Goal: Information Seeking & Learning: Learn about a topic

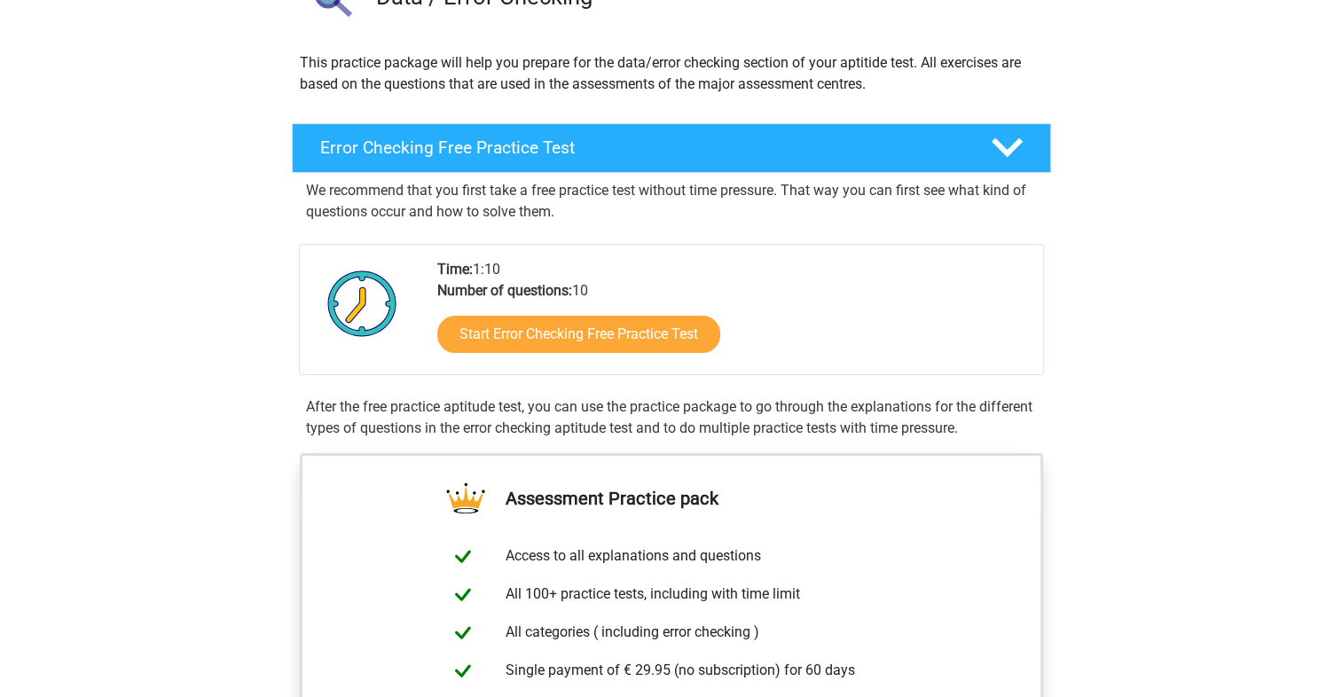
scroll to position [170, 0]
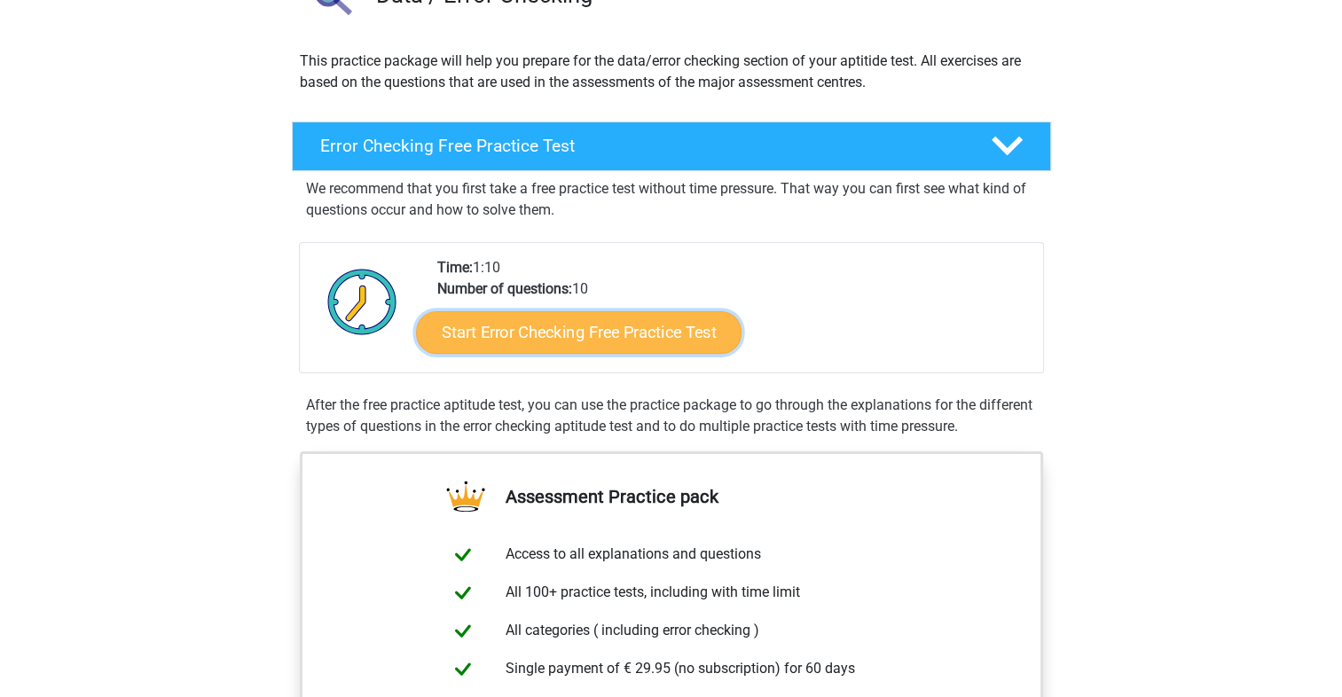
click at [657, 328] on link "Start Error Checking Free Practice Test" at bounding box center [579, 332] width 326 height 43
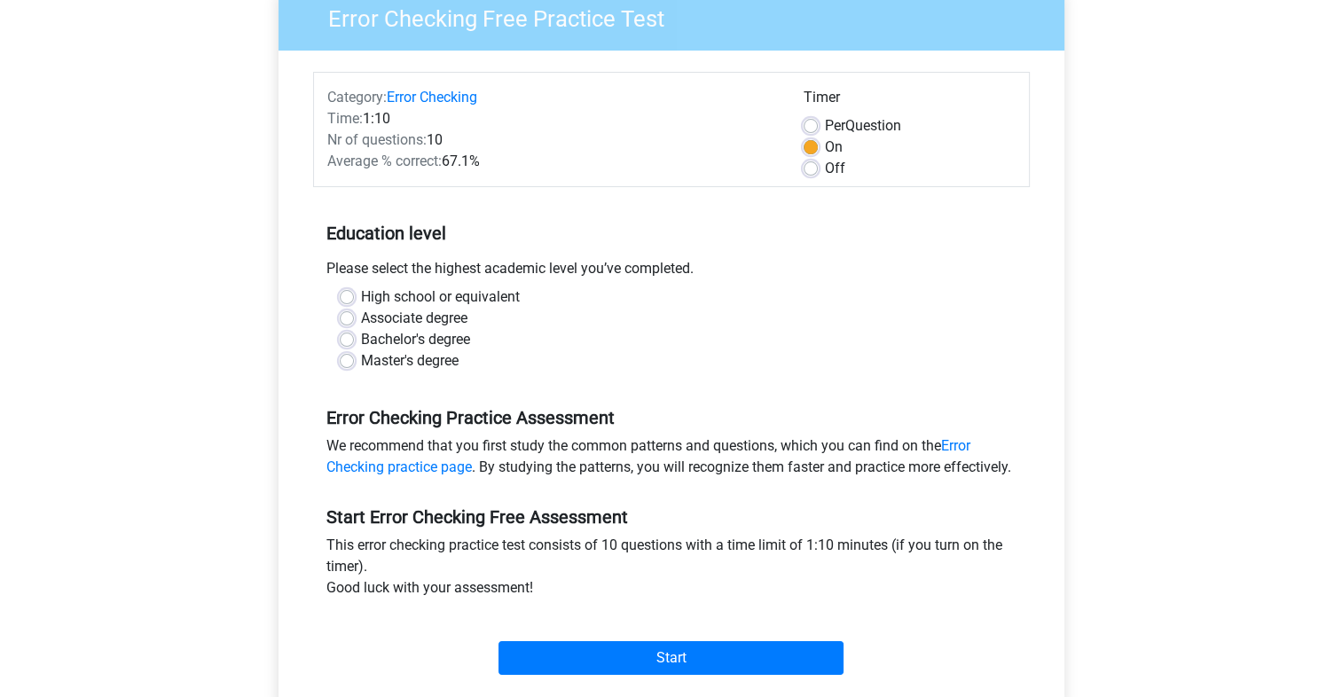
scroll to position [160, 0]
click at [361, 342] on label "Bachelor's degree" at bounding box center [415, 338] width 109 height 21
click at [346, 342] on input "Bachelor's degree" at bounding box center [347, 337] width 14 height 18
radio input "true"
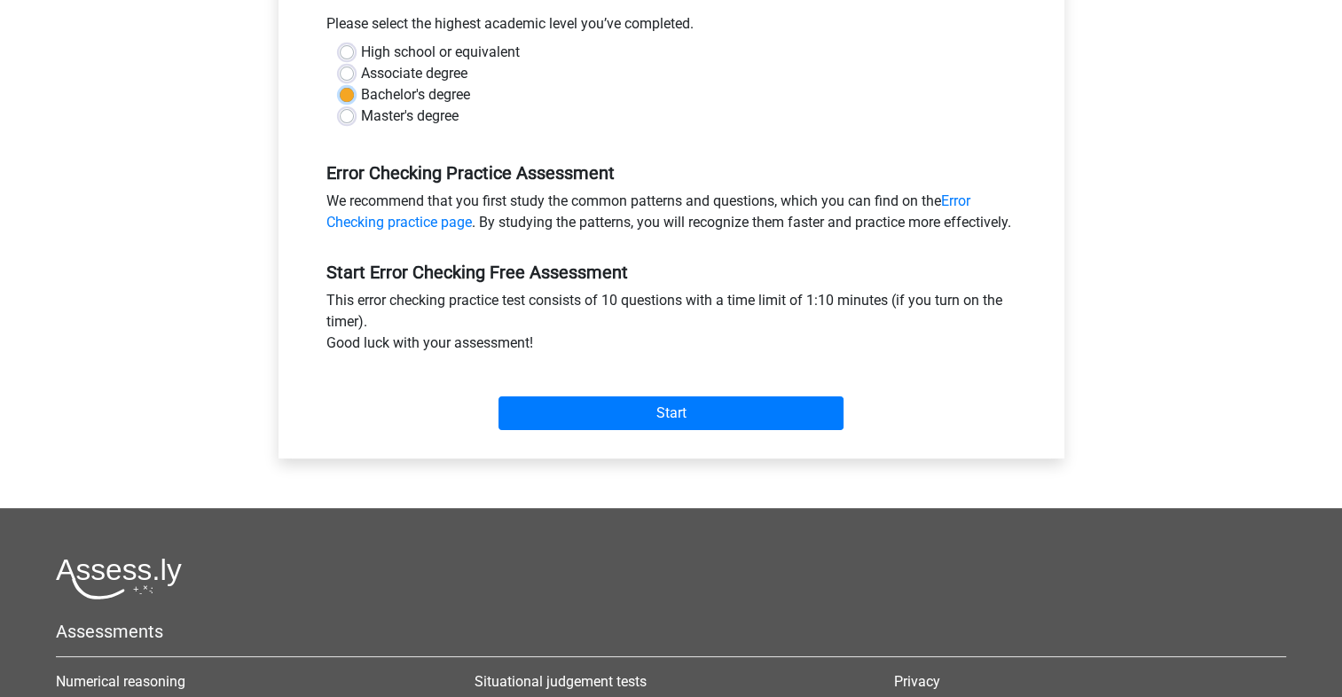
scroll to position [405, 0]
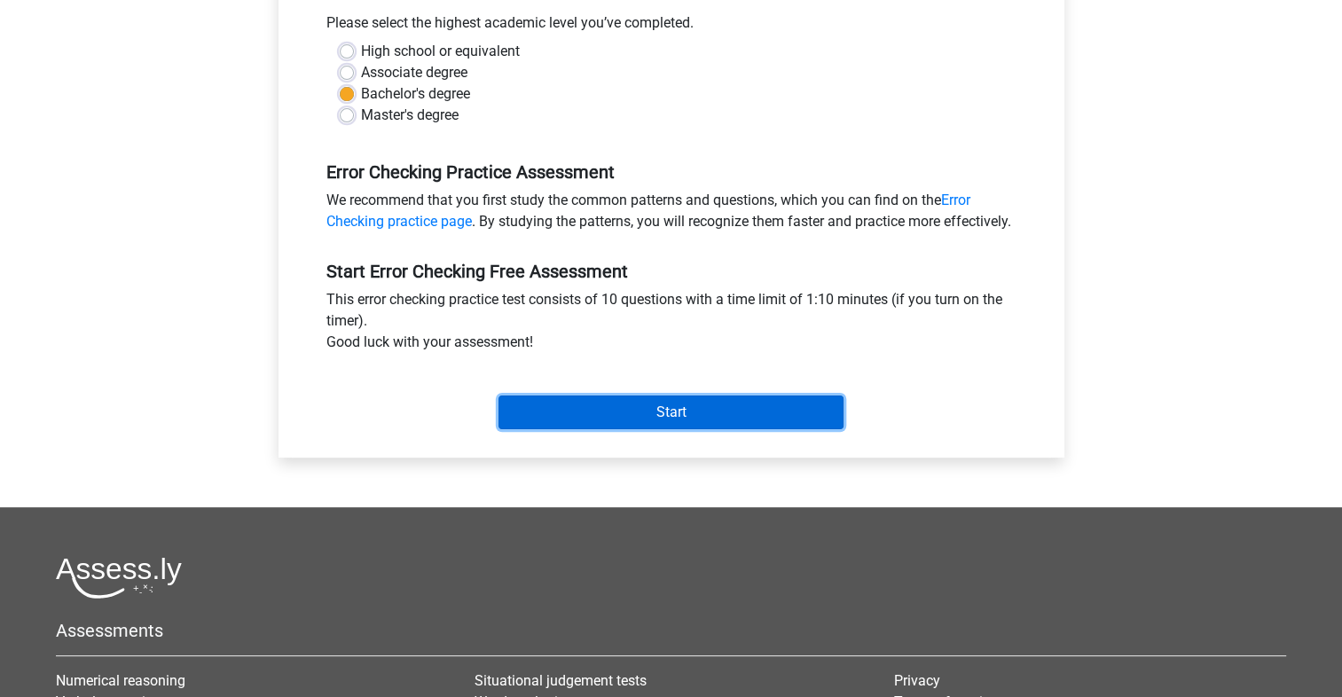
click at [711, 429] on input "Start" at bounding box center [671, 413] width 345 height 34
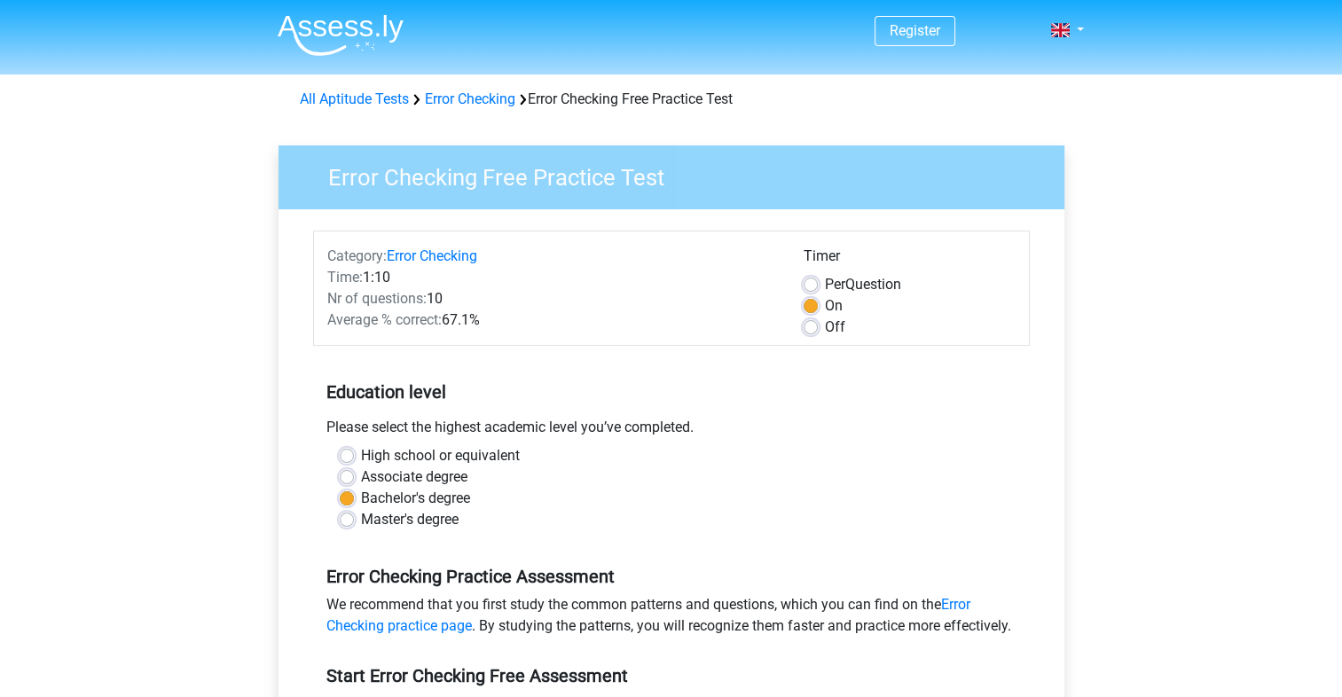
scroll to position [46, 0]
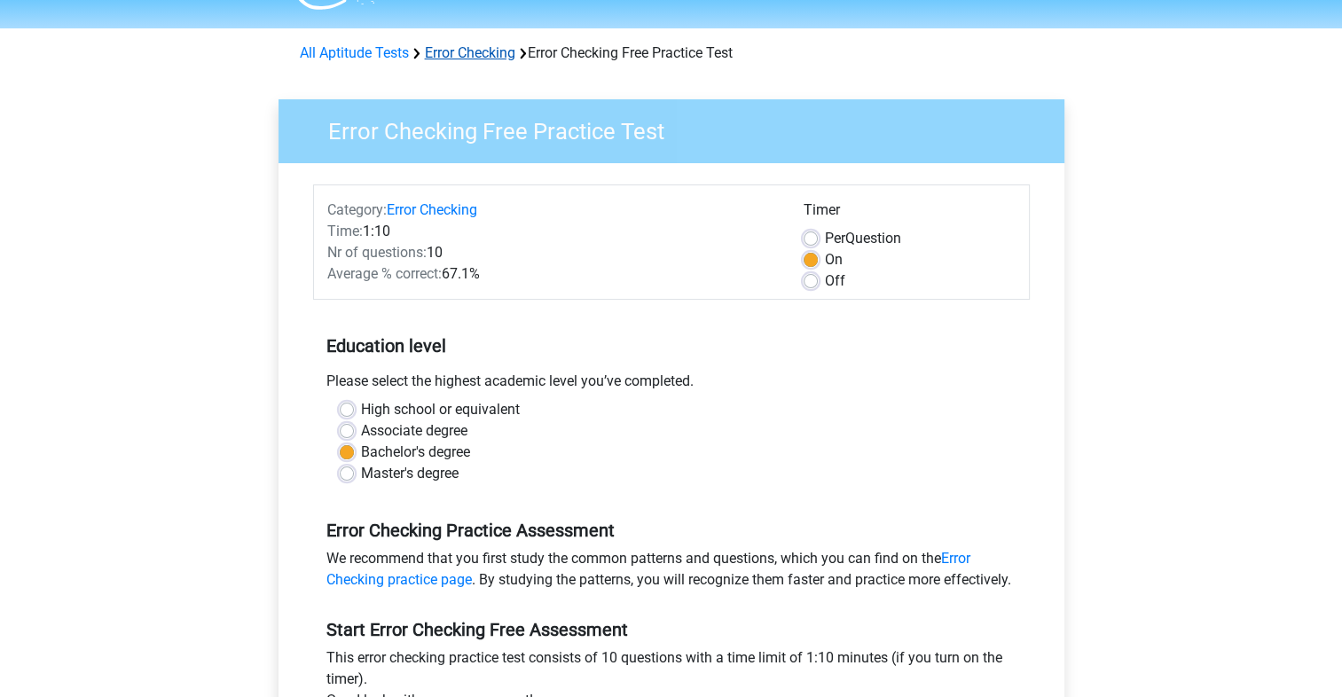
click at [477, 51] on link "Error Checking" at bounding box center [470, 52] width 90 height 17
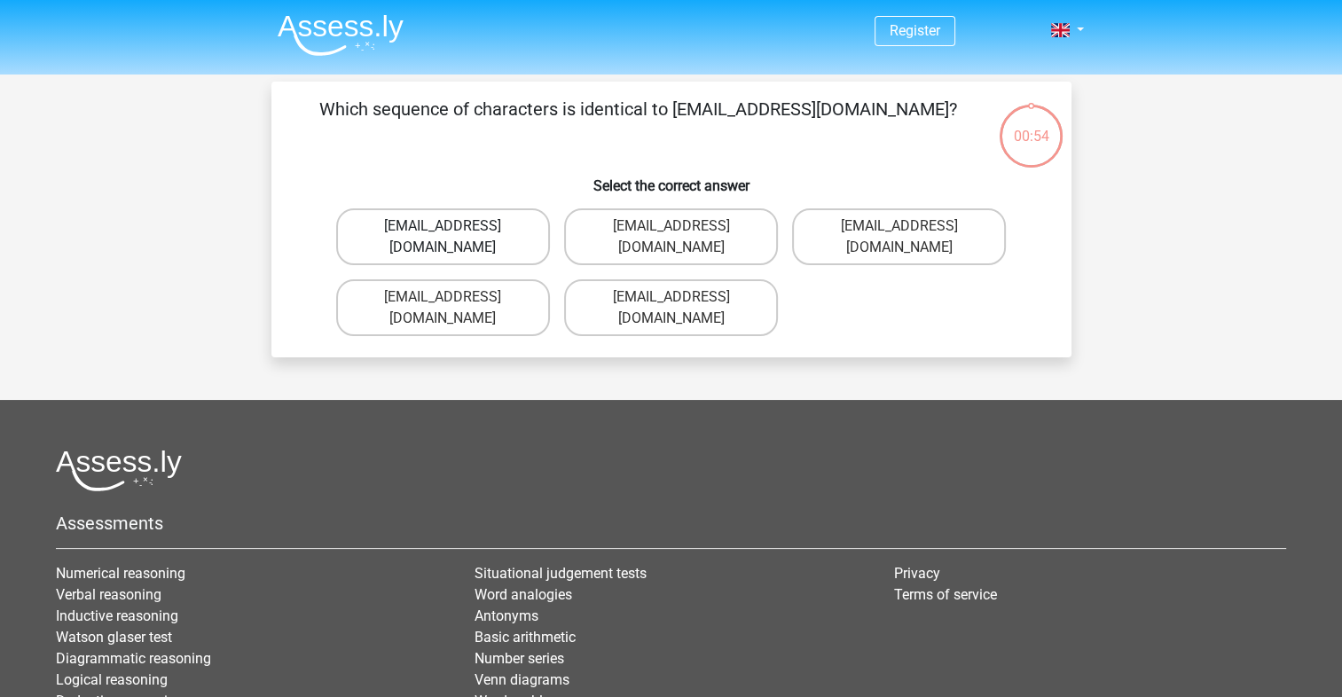
click at [479, 237] on label "Evie_Meade@jointmail.com.uk" at bounding box center [443, 236] width 214 height 57
click at [454, 237] on input "Evie_Meade@jointmail.com.uk" at bounding box center [449, 232] width 12 height 12
radio input "true"
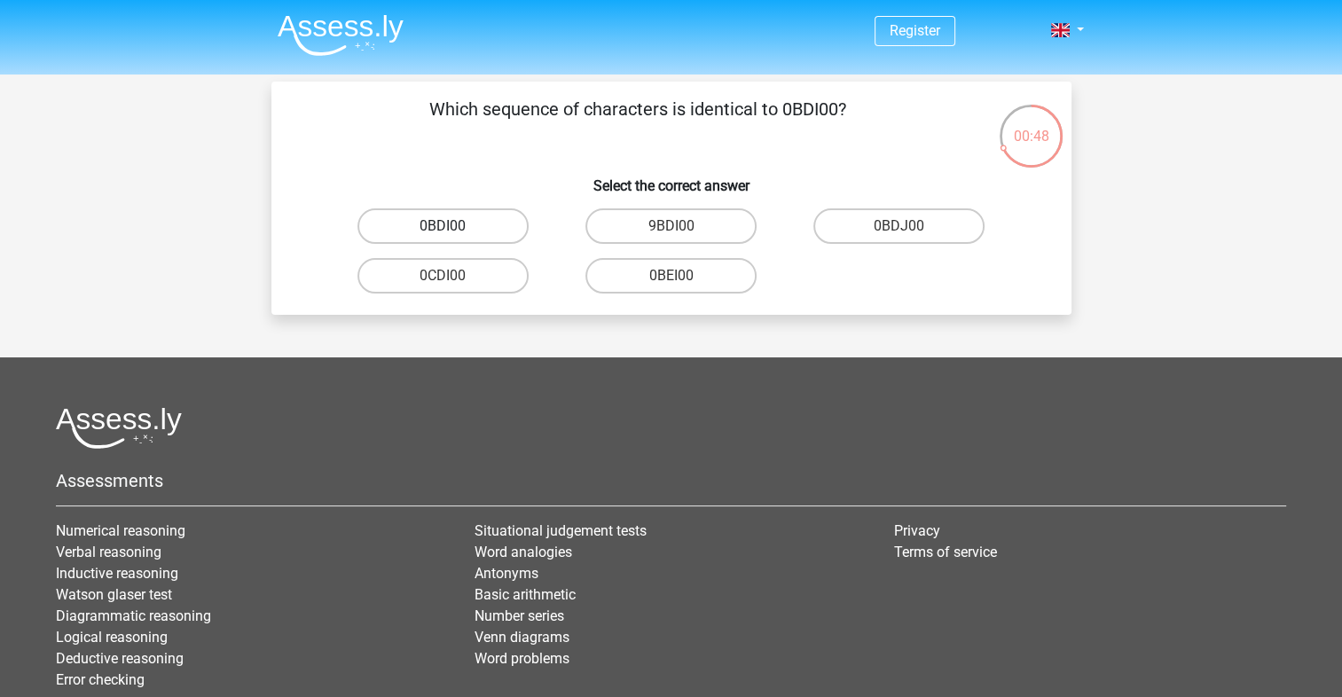
click at [455, 232] on label "0BDI00" at bounding box center [442, 225] width 171 height 35
click at [454, 232] on input "0BDI00" at bounding box center [449, 232] width 12 height 12
radio input "true"
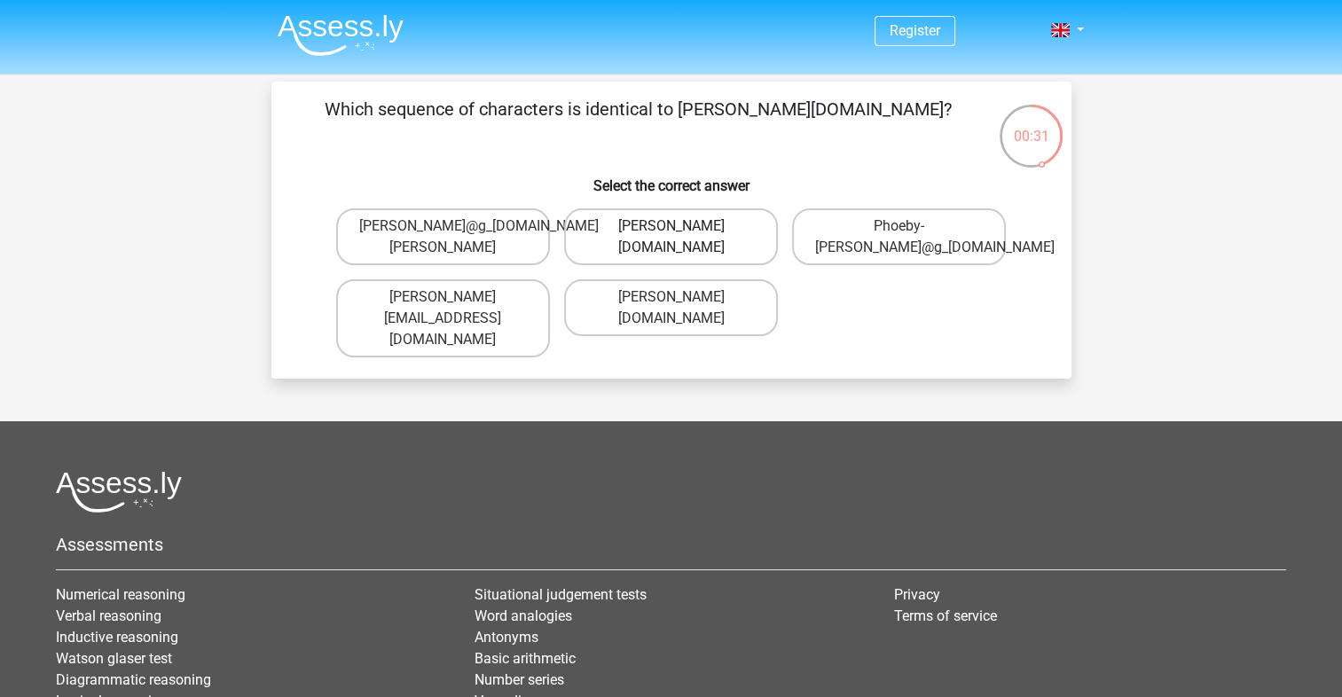
click at [753, 243] on label "Phoebe-Patterson@g_mail.gr" at bounding box center [671, 236] width 214 height 57
click at [682, 238] on input "Phoebe-Patterson@g_mail.gr" at bounding box center [677, 232] width 12 height 12
radio input "true"
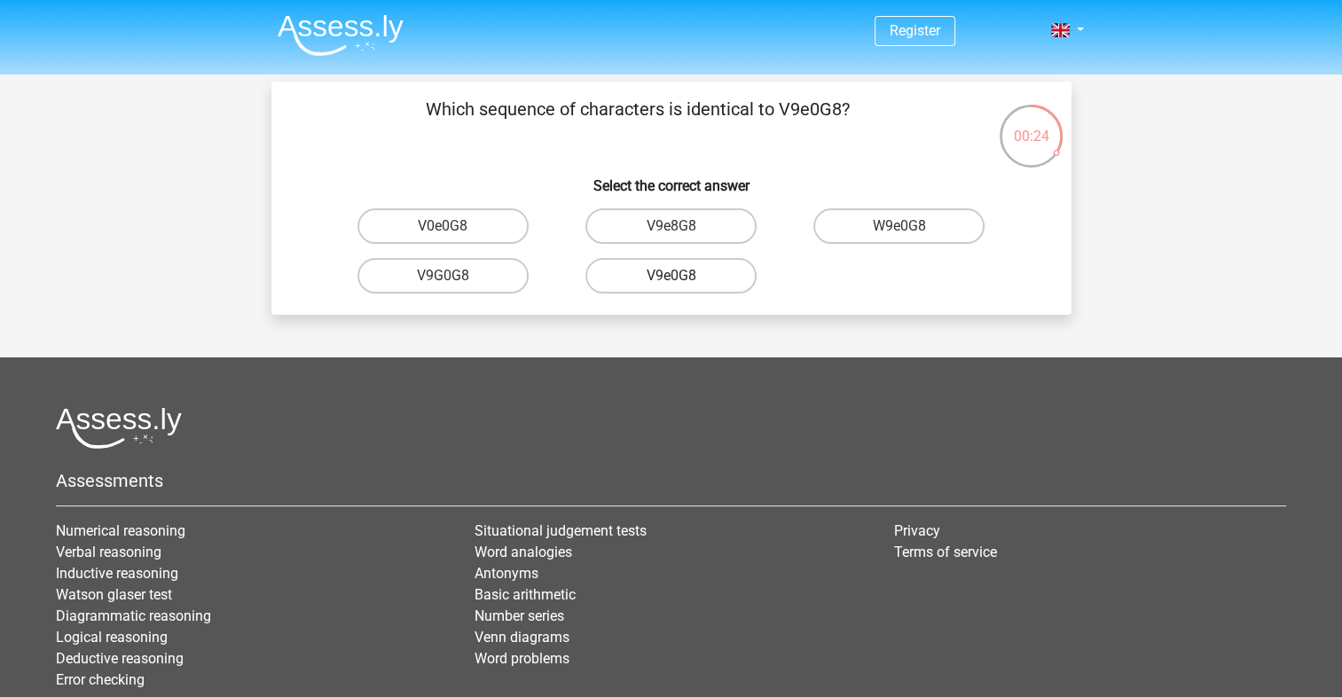
click at [659, 282] on label "V9e0G8" at bounding box center [670, 275] width 171 height 35
click at [671, 282] on input "V9e0G8" at bounding box center [677, 282] width 12 height 12
radio input "true"
click at [480, 267] on label "91051S" at bounding box center [442, 275] width 171 height 35
click at [454, 276] on input "91051S" at bounding box center [449, 282] width 12 height 12
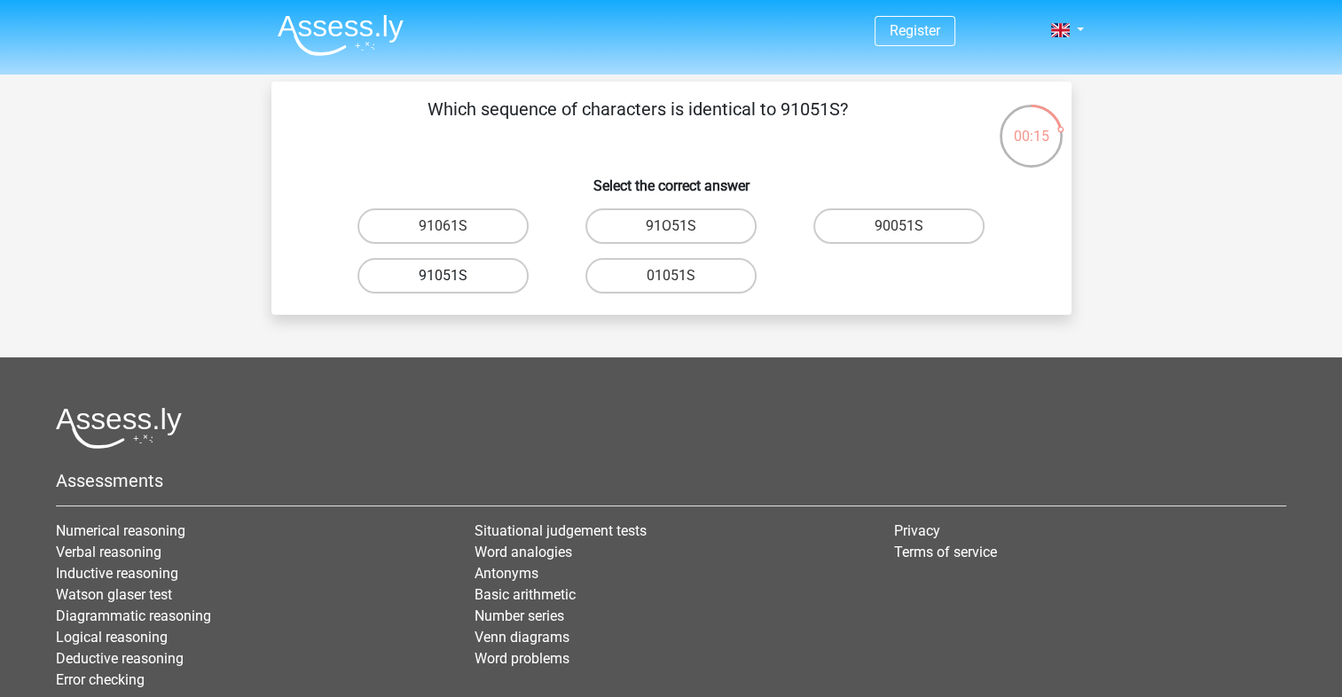
radio input "true"
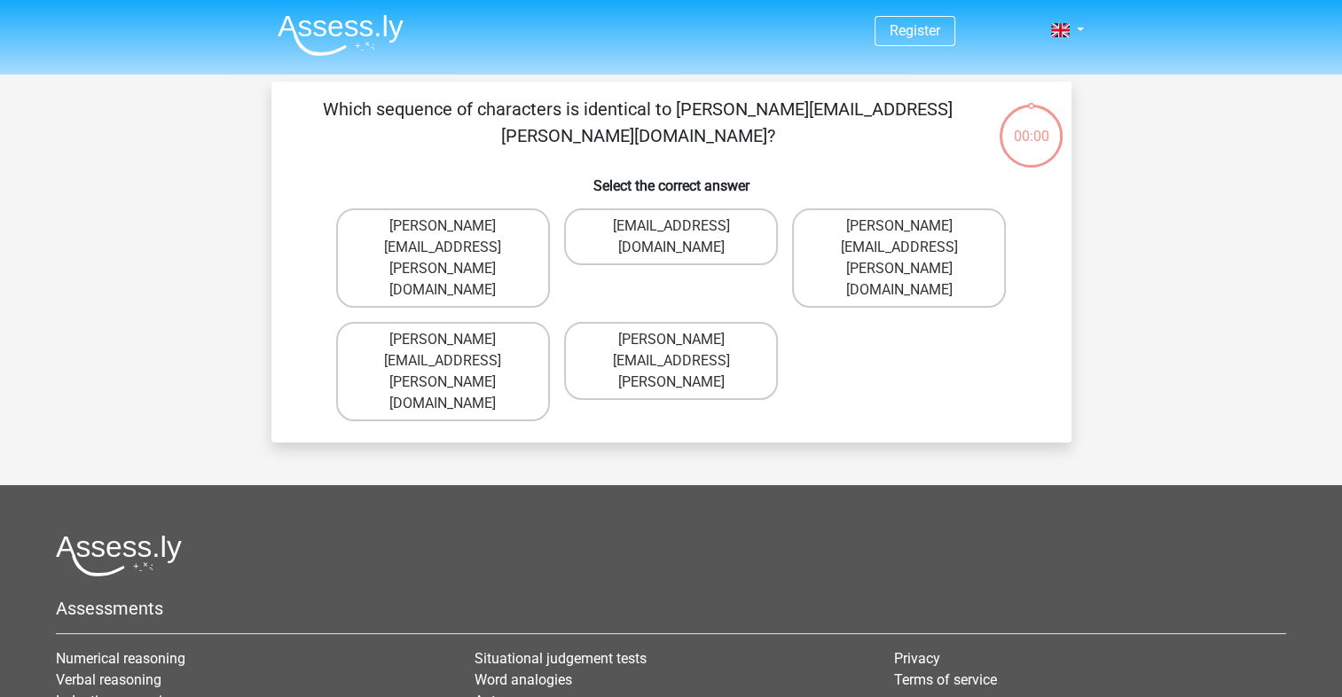
click at [748, 229] on label "[EMAIL_ADDRESS][DOMAIN_NAME]" at bounding box center [671, 236] width 214 height 57
click at [682, 229] on input "[EMAIL_ADDRESS][DOMAIN_NAME]" at bounding box center [677, 232] width 12 height 12
radio input "true"
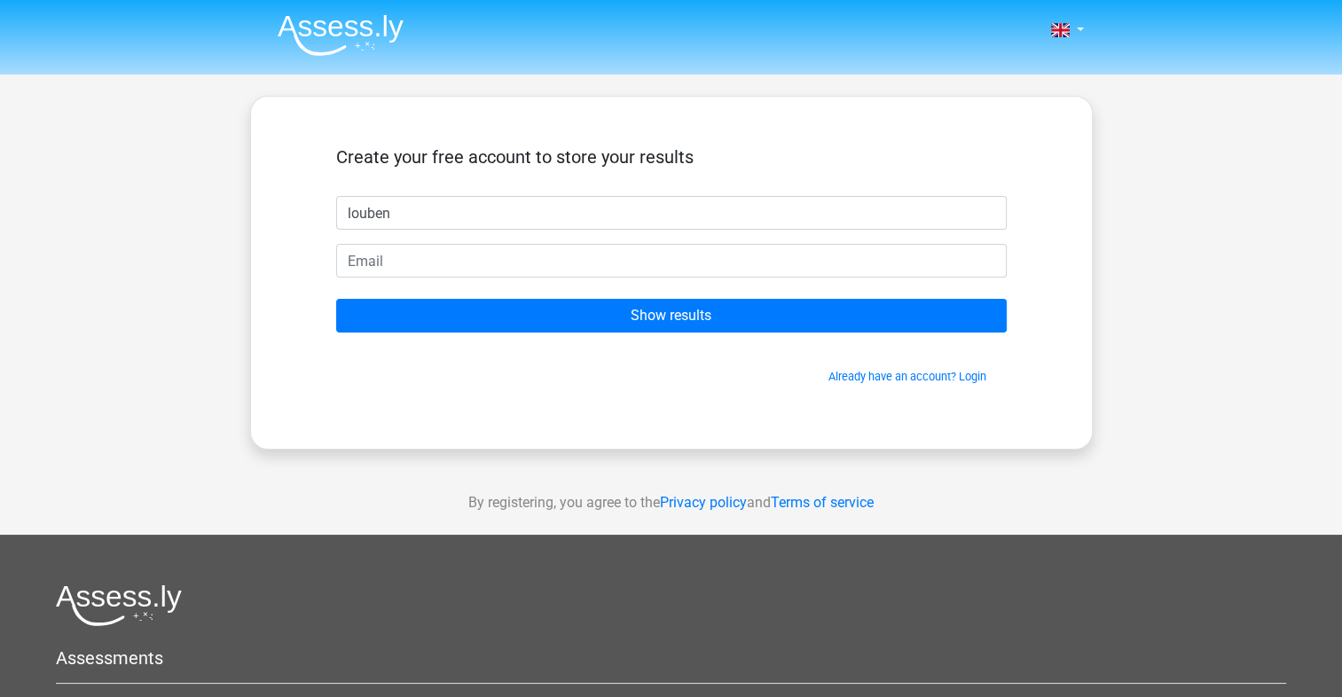
type input "louben"
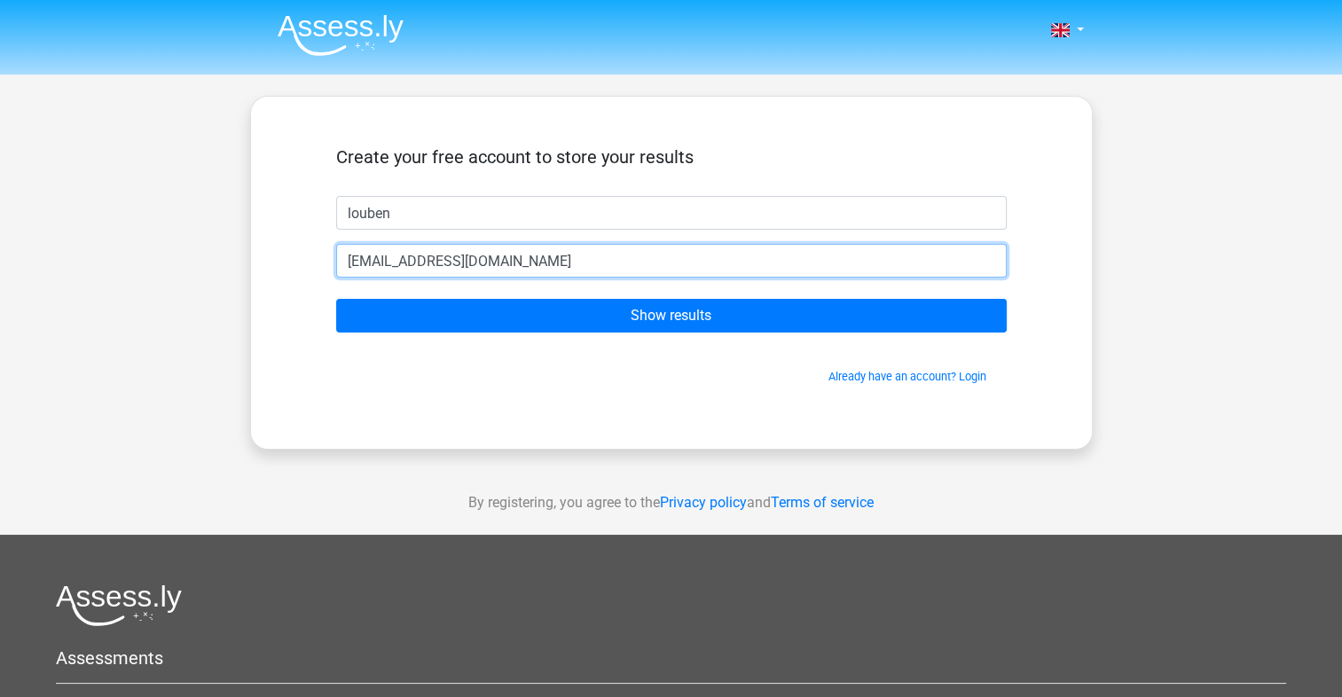
type input "[EMAIL_ADDRESS][DOMAIN_NAME]"
click at [336, 299] on input "Show results" at bounding box center [671, 316] width 671 height 34
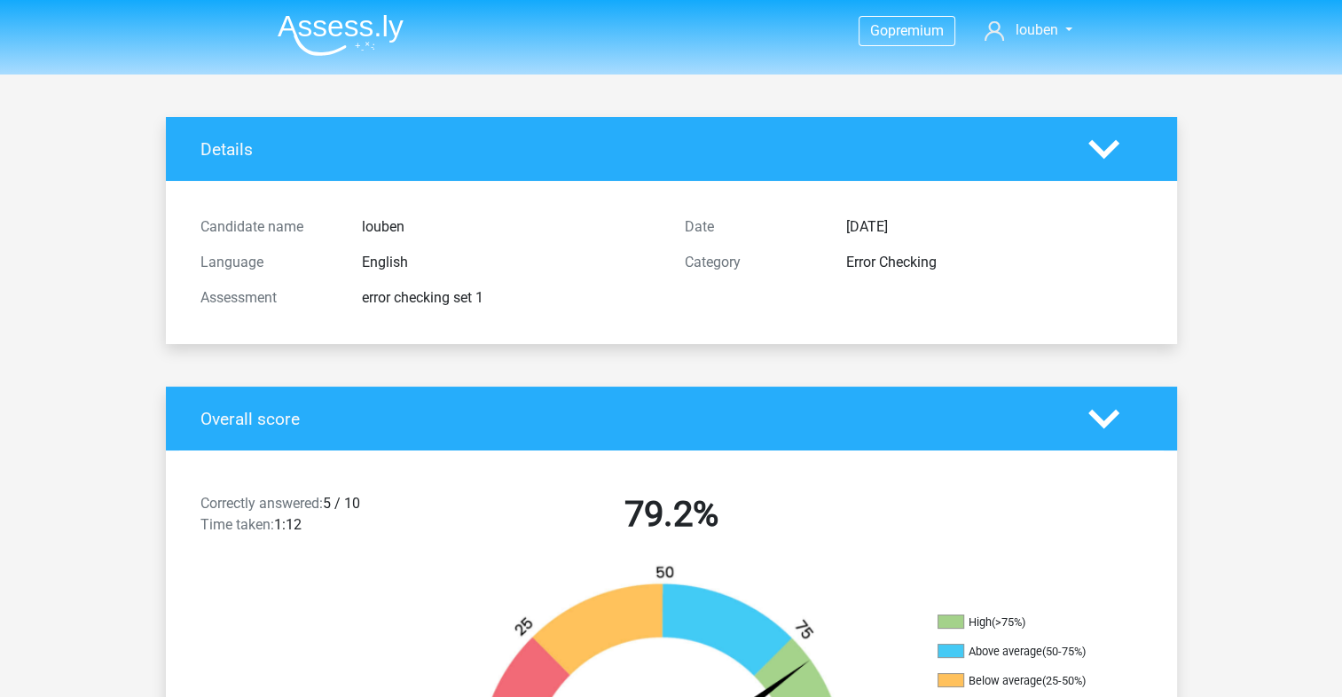
click at [755, 313] on div "Date [DATE] Category Error Checking" at bounding box center [914, 262] width 484 height 106
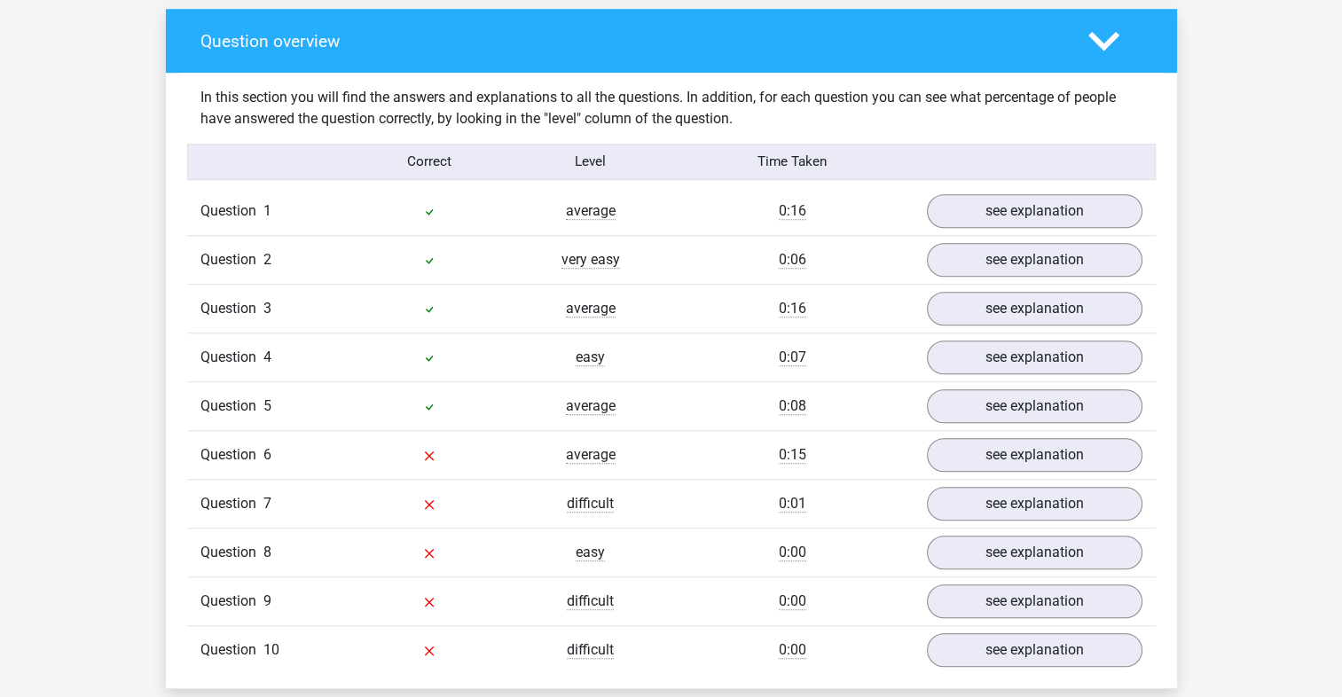
scroll to position [1333, 0]
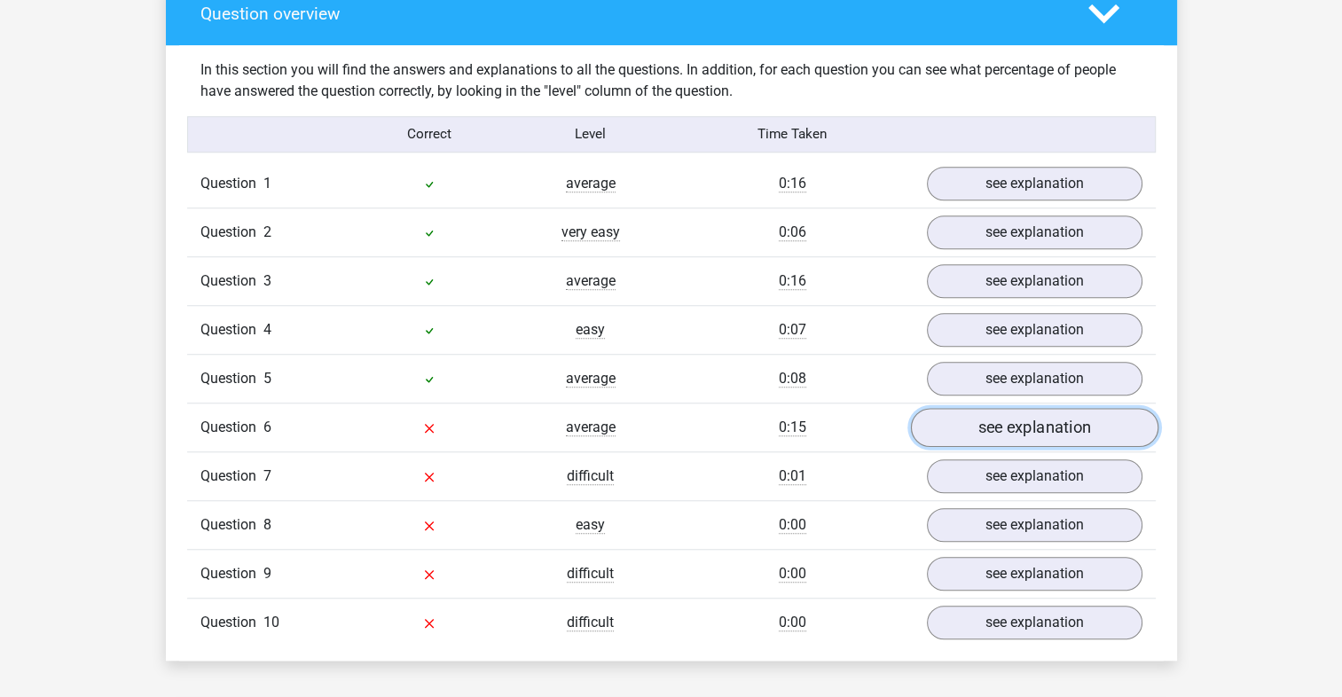
click at [1043, 421] on link "see explanation" at bounding box center [1033, 427] width 247 height 39
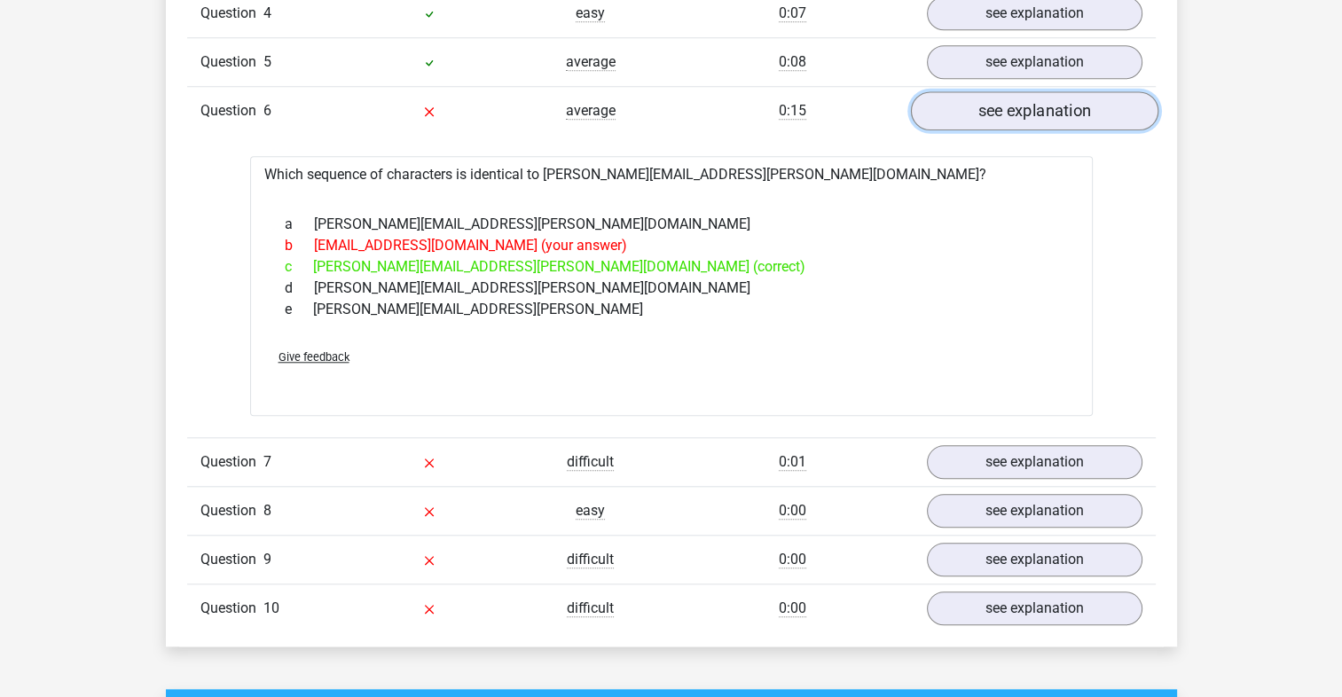
scroll to position [1653, 0]
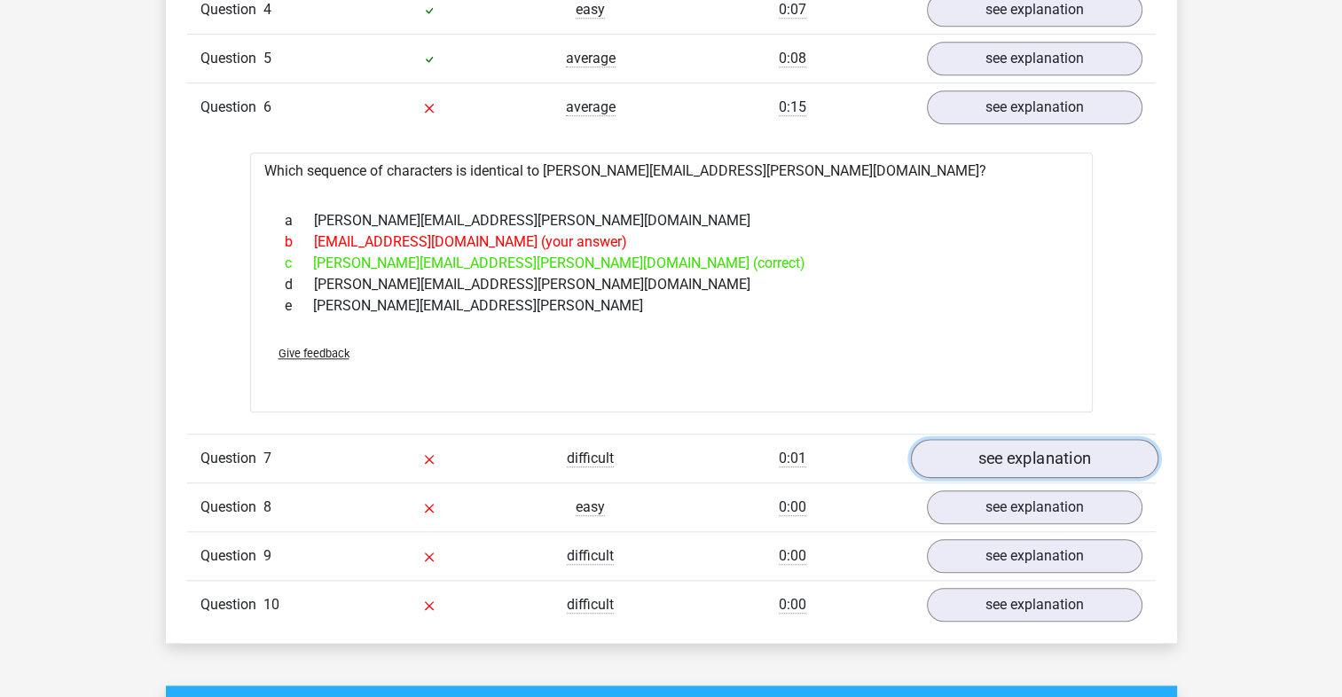
click at [1036, 445] on link "see explanation" at bounding box center [1033, 458] width 247 height 39
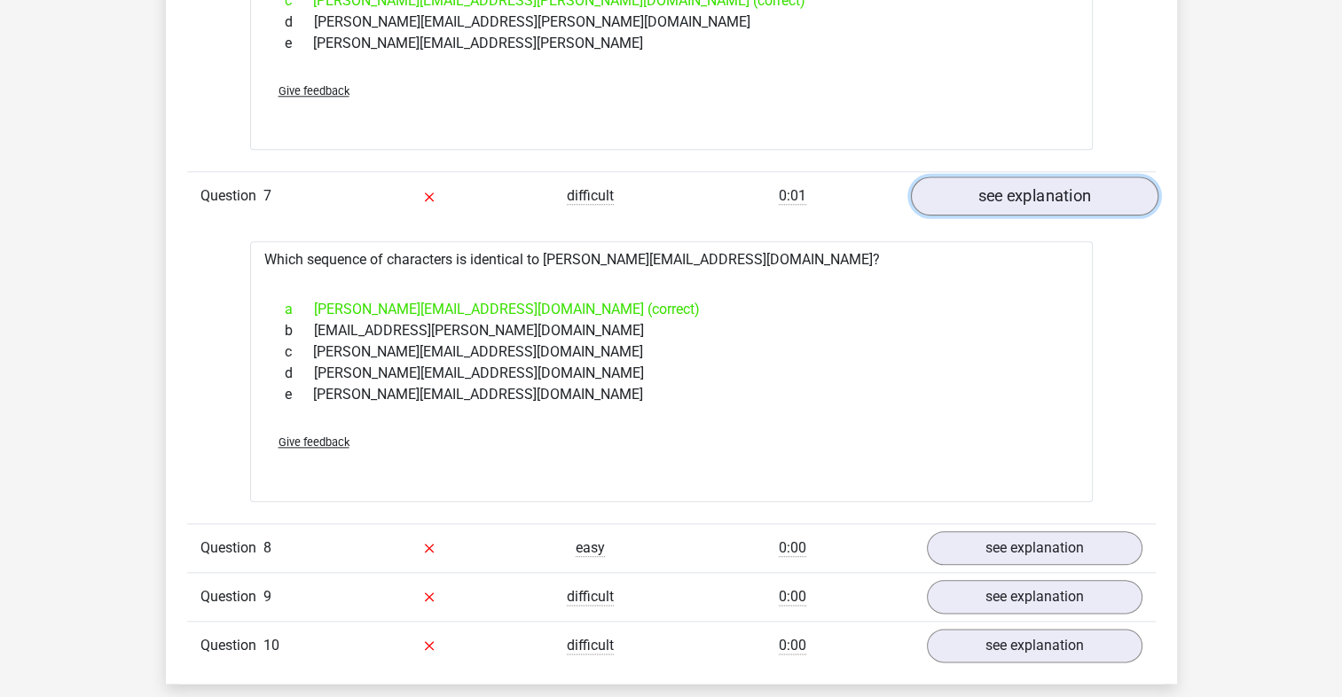
scroll to position [1927, 0]
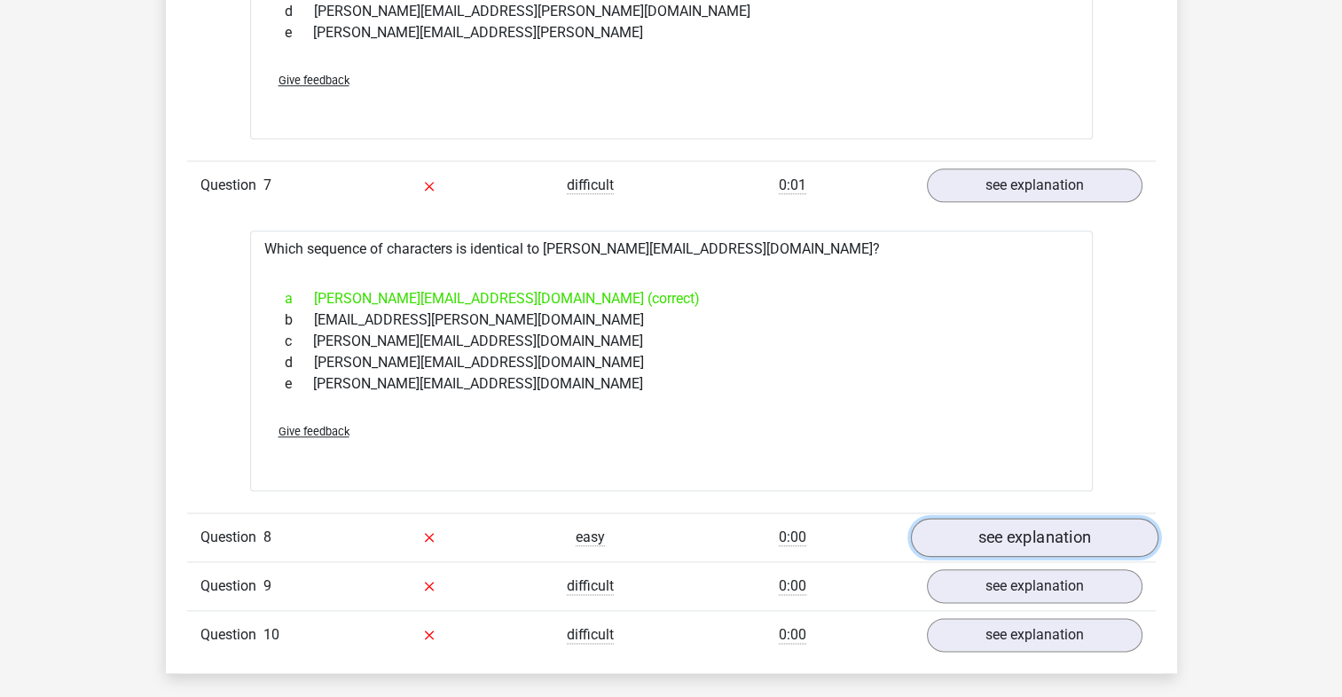
click at [1004, 530] on link "see explanation" at bounding box center [1033, 537] width 247 height 39
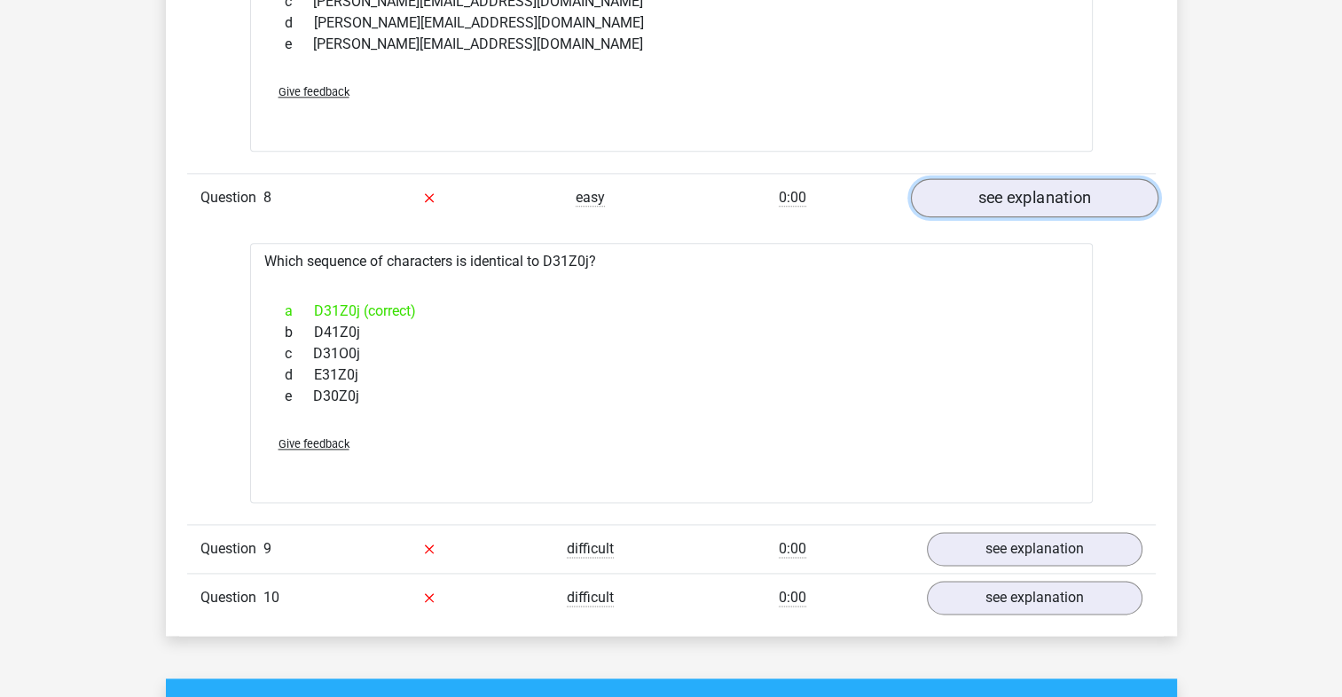
scroll to position [2274, 0]
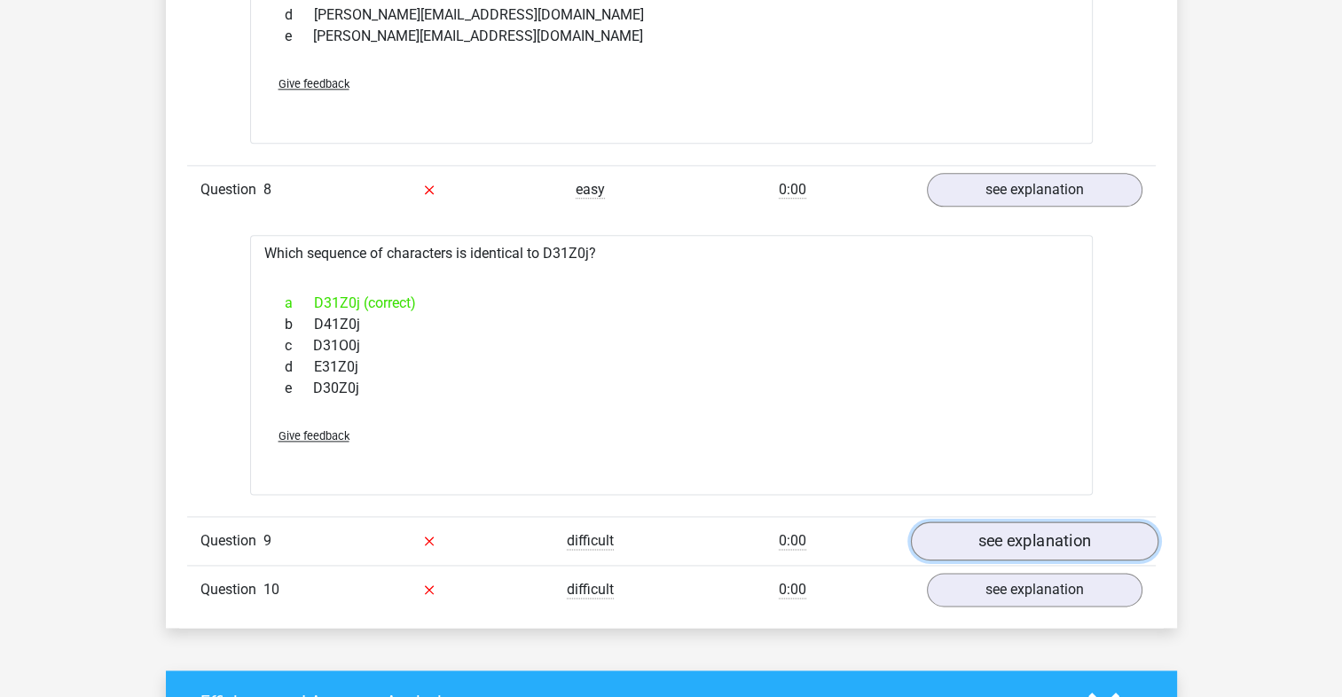
click at [1001, 549] on link "see explanation" at bounding box center [1033, 541] width 247 height 39
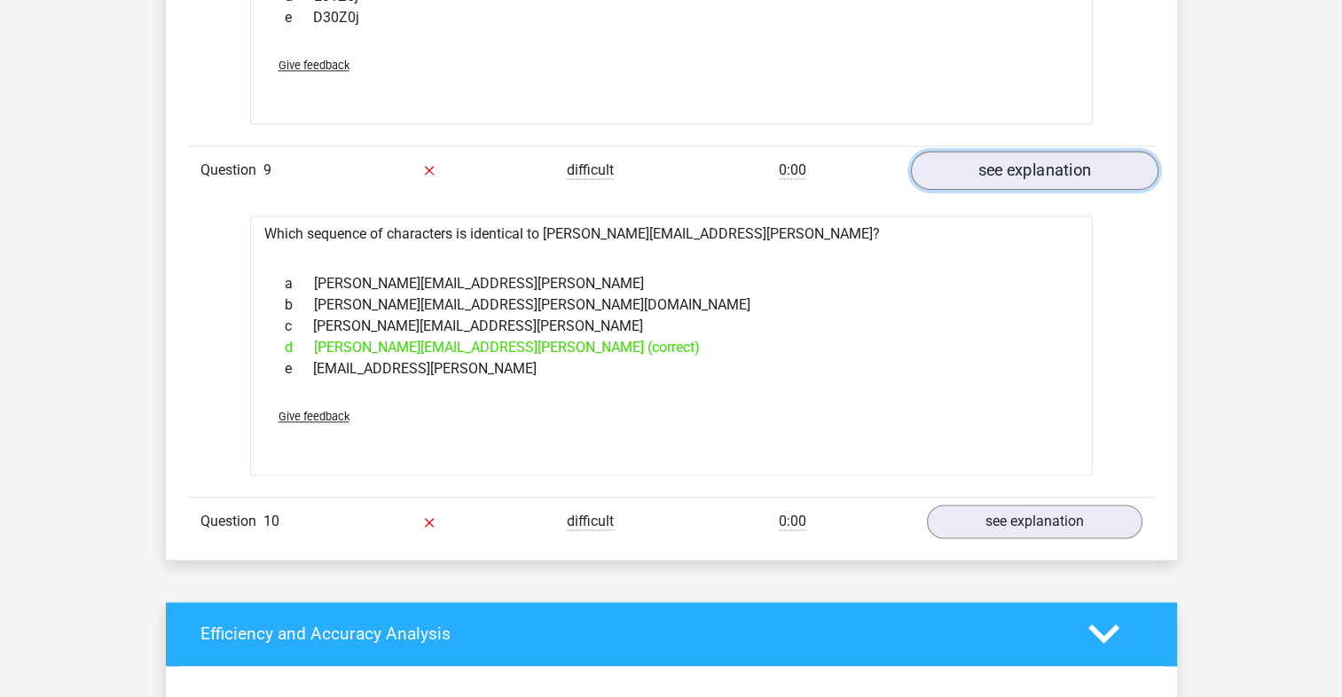
scroll to position [2647, 0]
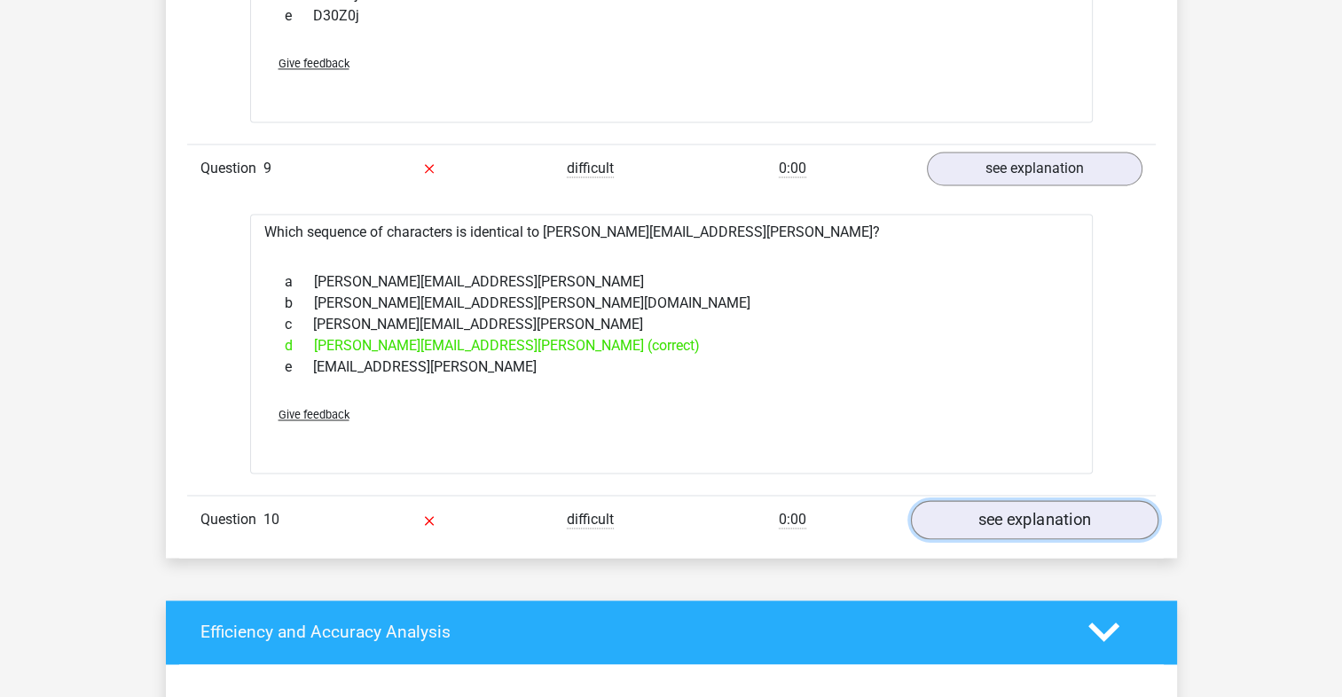
click at [1022, 510] on link "see explanation" at bounding box center [1033, 519] width 247 height 39
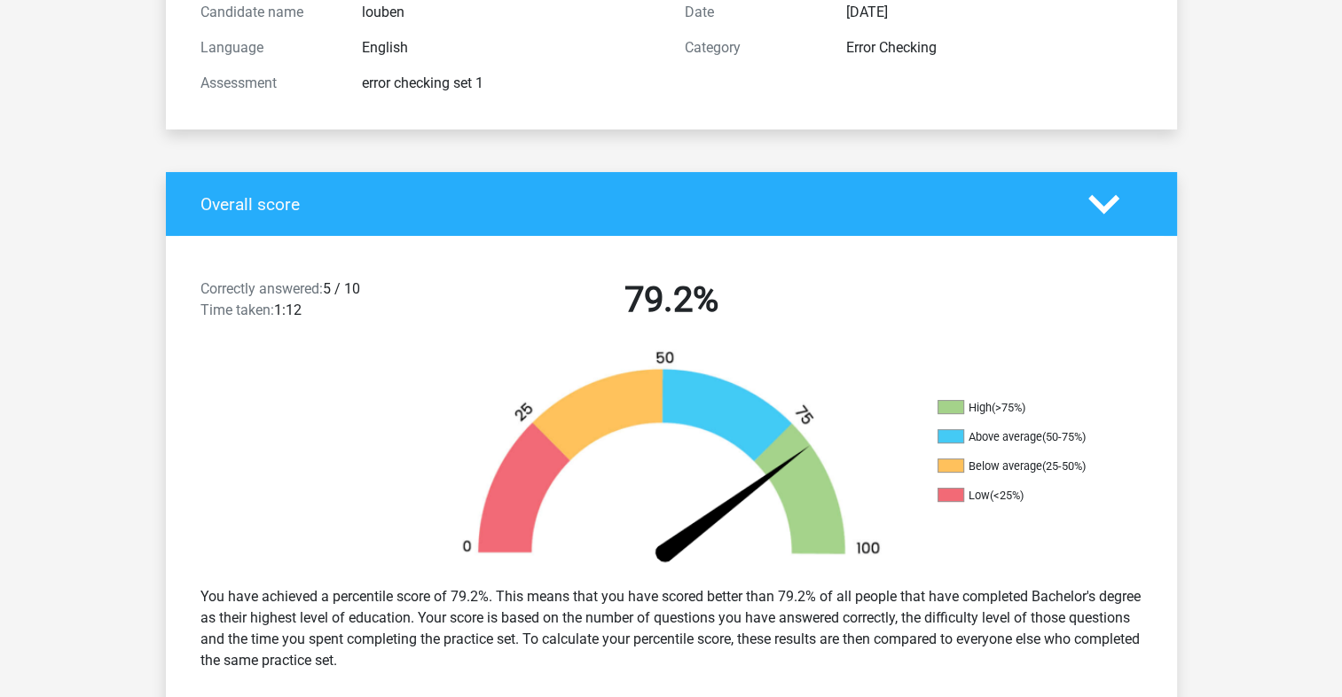
scroll to position [0, 0]
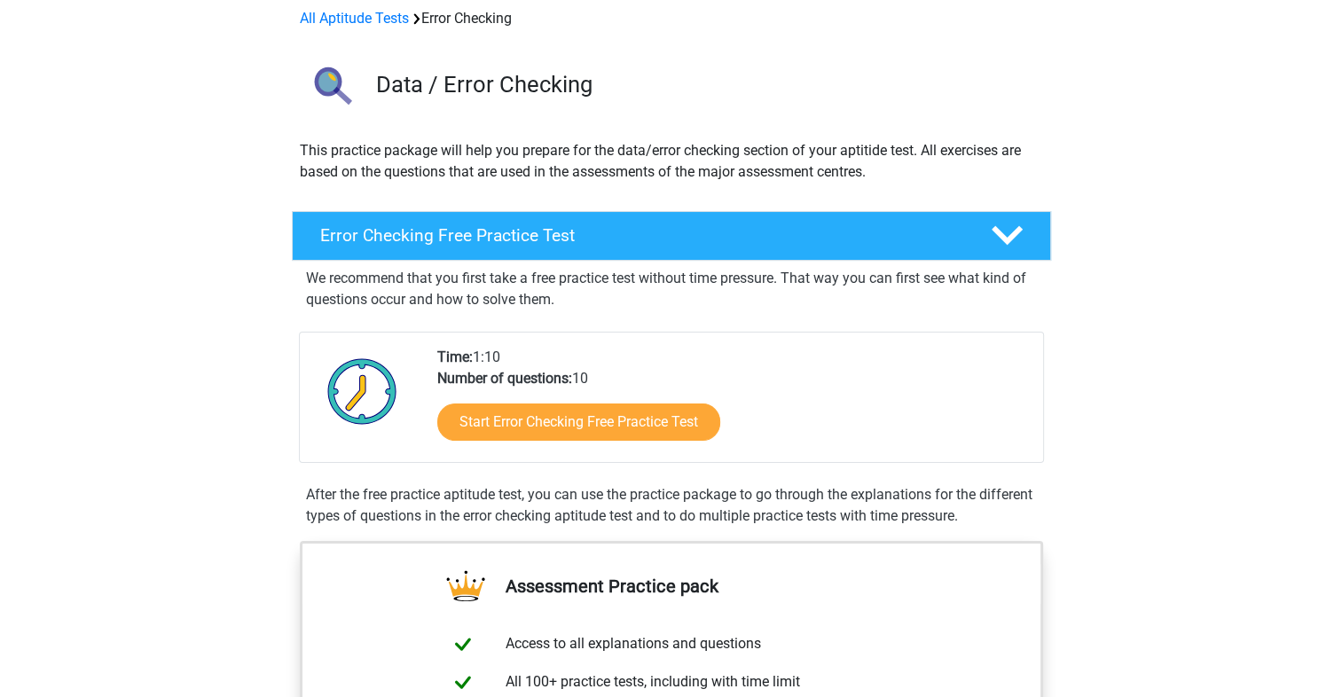
scroll to position [75, 0]
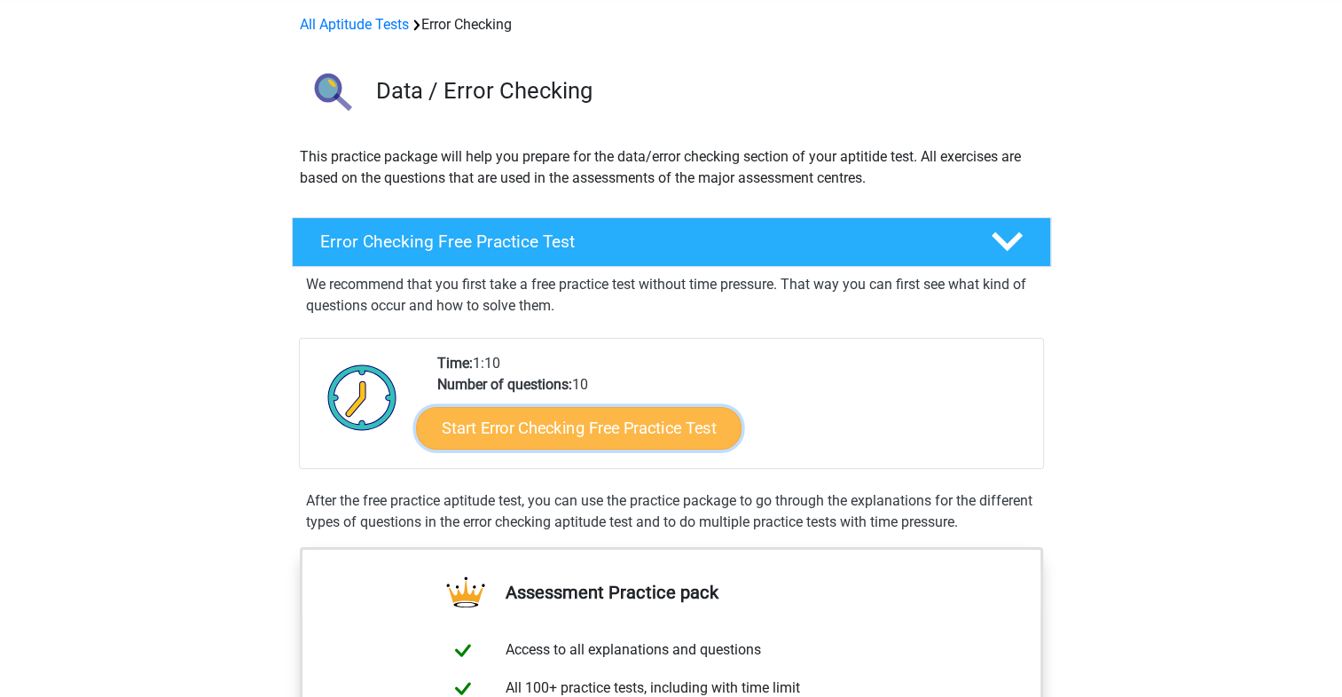
click at [640, 423] on link "Start Error Checking Free Practice Test" at bounding box center [579, 428] width 326 height 43
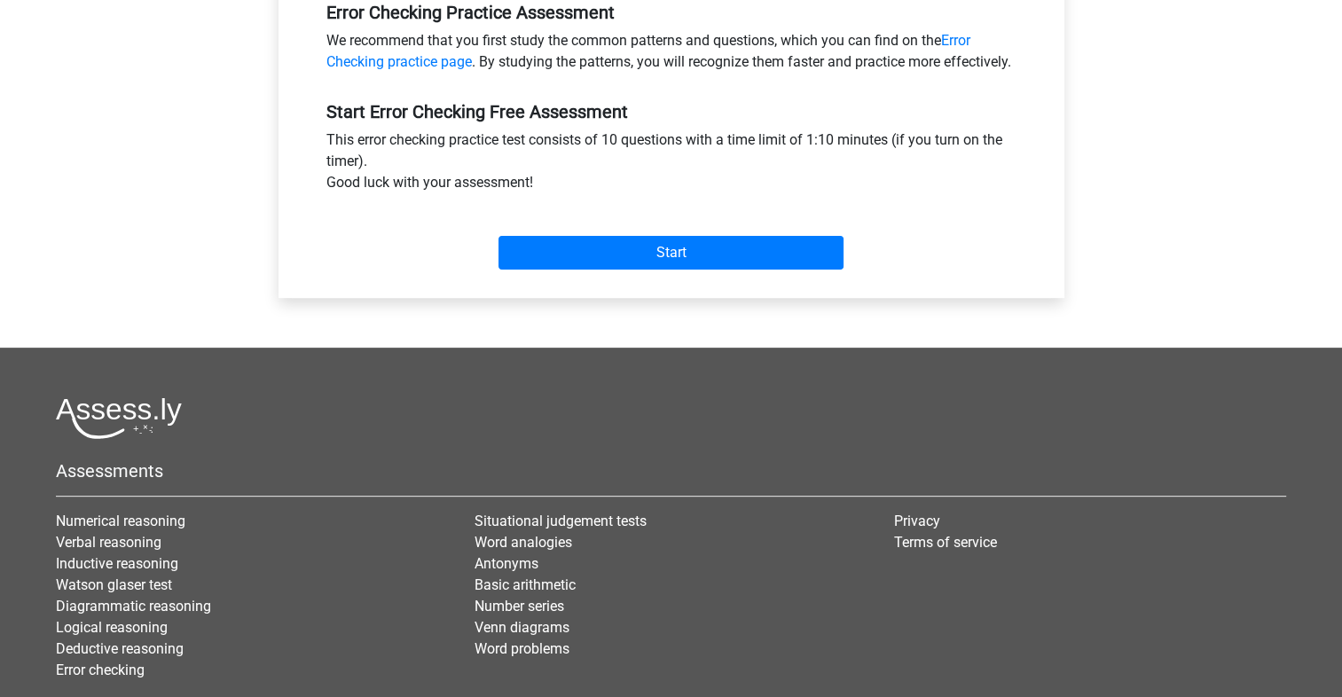
scroll to position [574, 0]
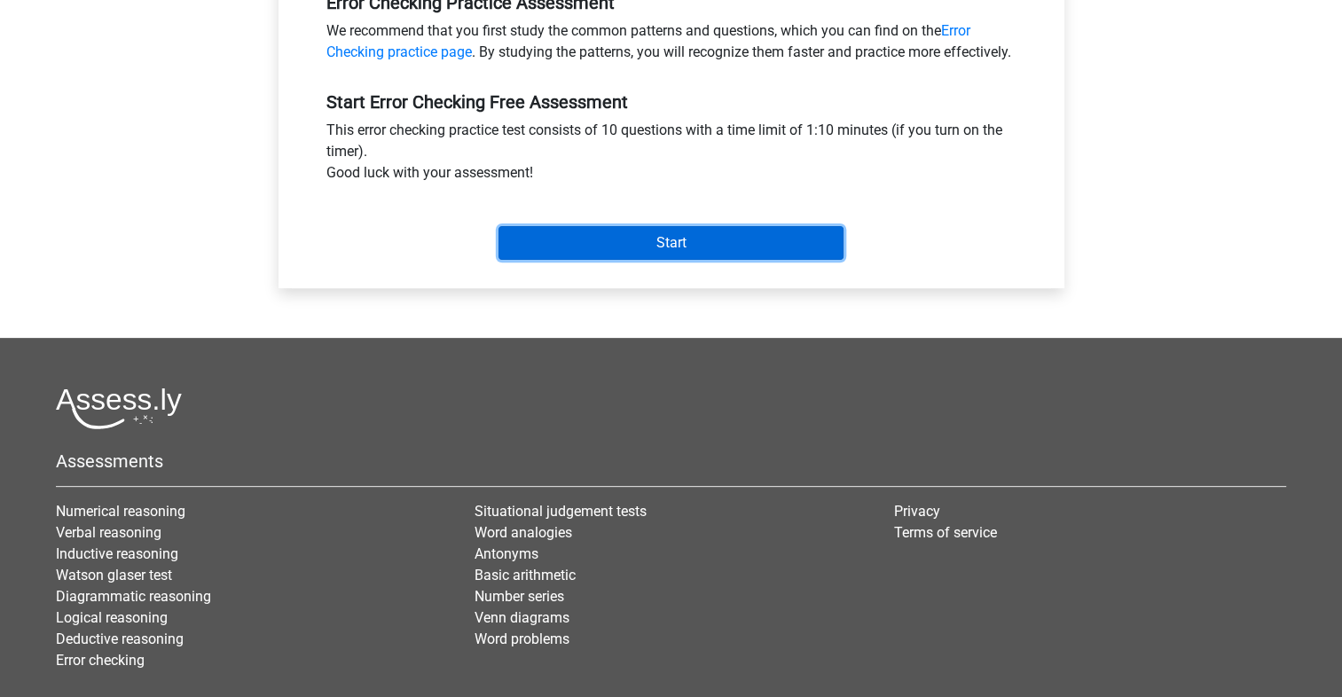
click at [720, 260] on input "Start" at bounding box center [671, 243] width 345 height 34
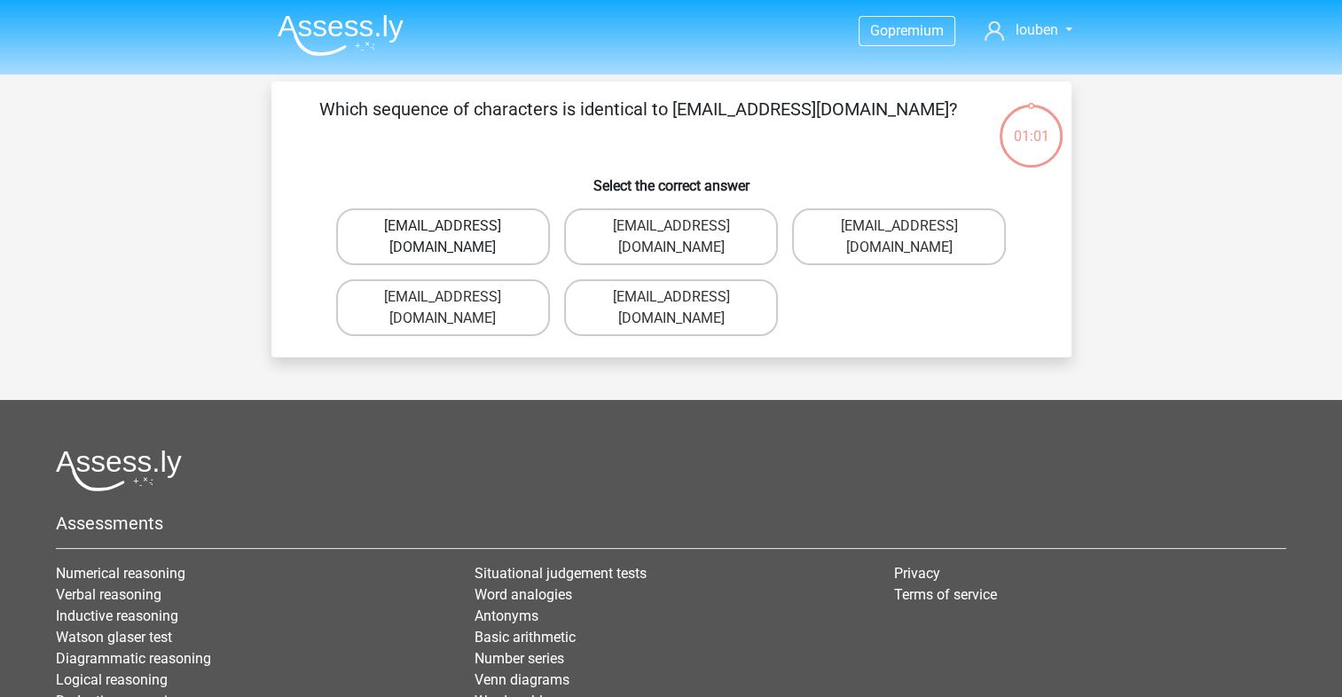
click at [482, 234] on label "[EMAIL_ADDRESS][DOMAIN_NAME]" at bounding box center [443, 236] width 214 height 57
click at [454, 234] on input "[EMAIL_ADDRESS][DOMAIN_NAME]" at bounding box center [449, 232] width 12 height 12
radio input "true"
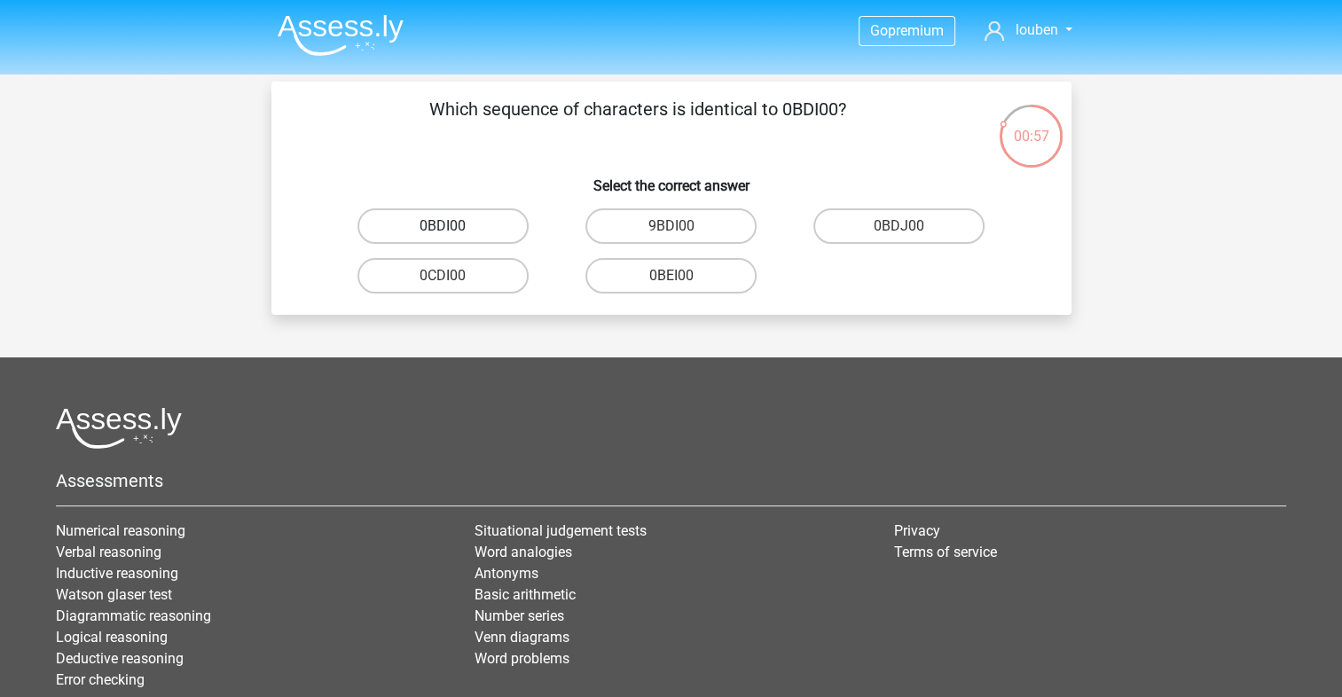
click at [486, 230] on label "0BDI00" at bounding box center [442, 225] width 171 height 35
click at [454, 230] on input "0BDI00" at bounding box center [449, 232] width 12 height 12
radio input "true"
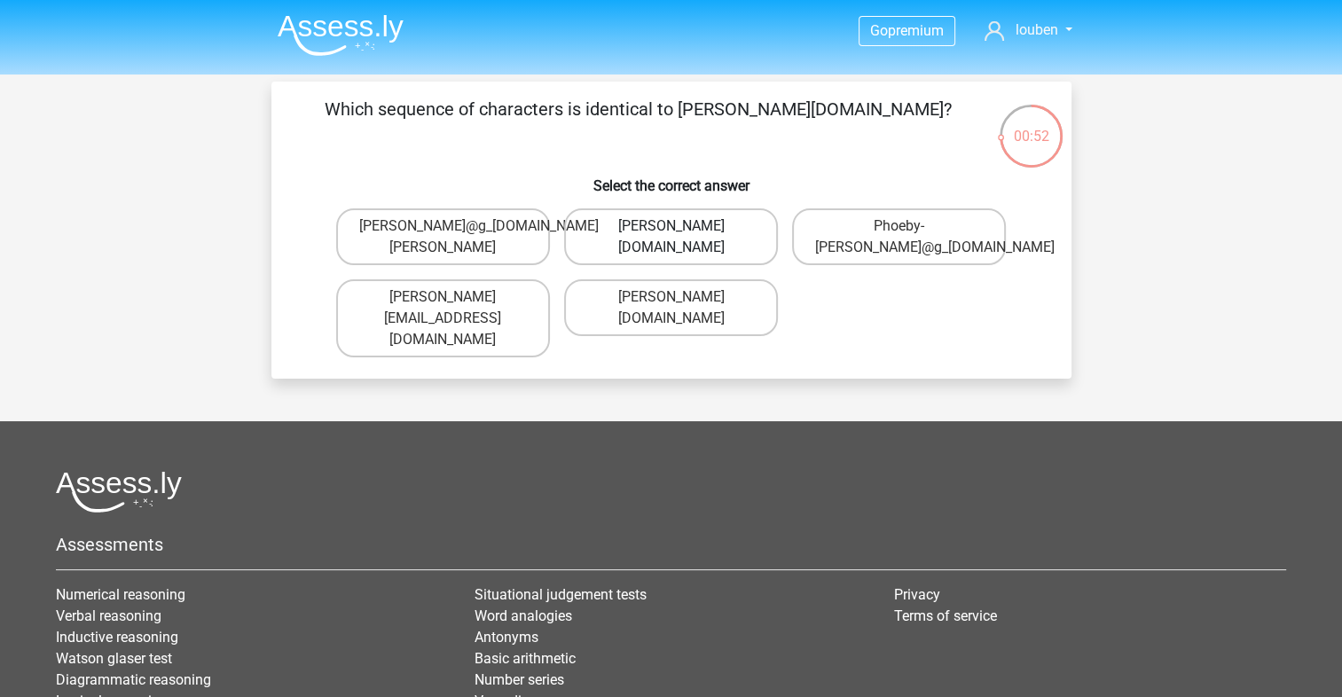
click at [674, 247] on label "[PERSON_NAME][DOMAIN_NAME]" at bounding box center [671, 236] width 214 height 57
click at [674, 238] on input "Phoebe-Patterson@g_mail.gr" at bounding box center [677, 232] width 12 height 12
radio input "true"
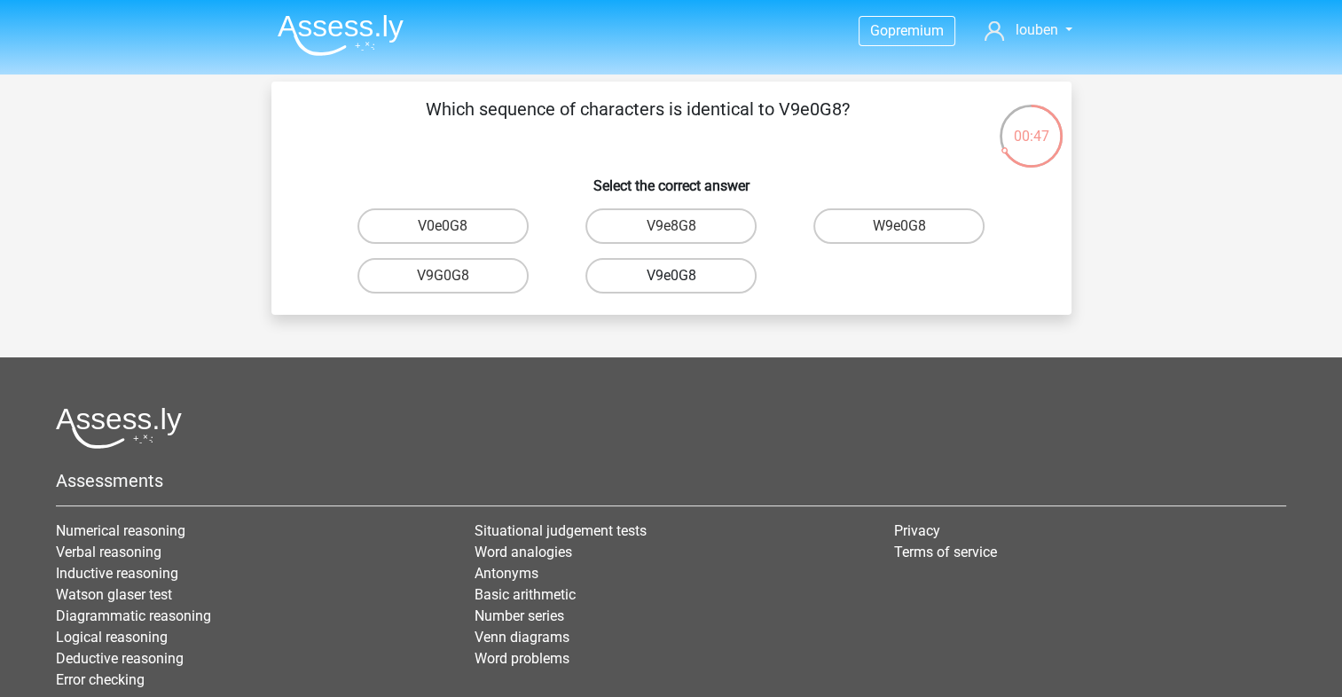
click at [695, 287] on label "V9e0G8" at bounding box center [670, 275] width 171 height 35
click at [682, 287] on input "V9e0G8" at bounding box center [677, 282] width 12 height 12
radio input "true"
click at [499, 278] on label "91051S" at bounding box center [442, 275] width 171 height 35
click at [454, 278] on input "91051S" at bounding box center [449, 282] width 12 height 12
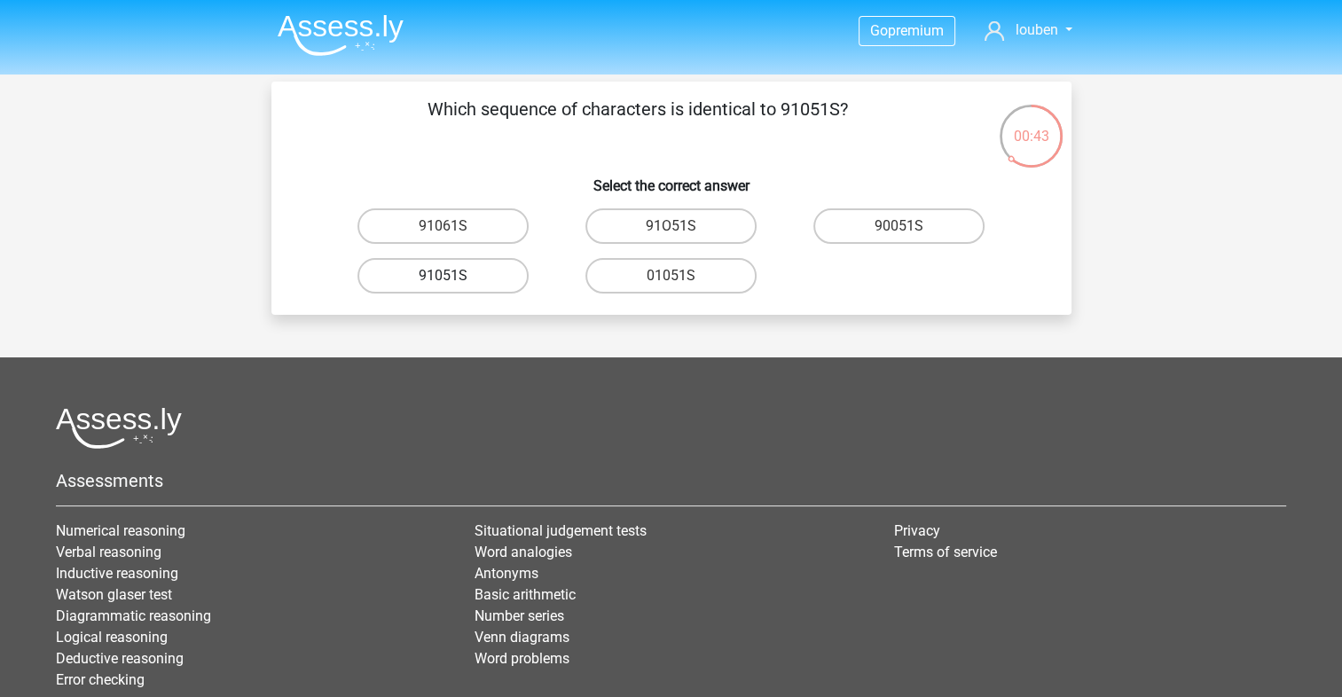
radio input "true"
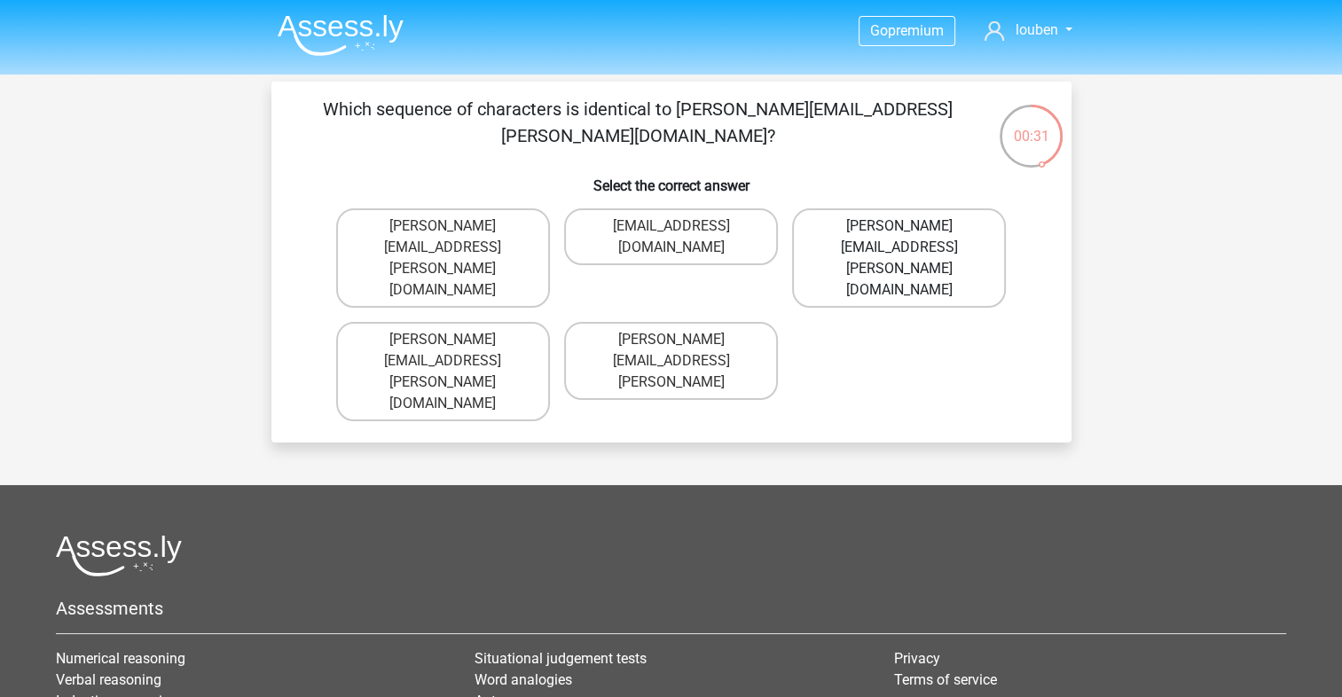
click at [922, 235] on label "[PERSON_NAME][EMAIL_ADDRESS][PERSON_NAME][DOMAIN_NAME]" at bounding box center [899, 257] width 214 height 99
click at [911, 235] on input "[PERSON_NAME][EMAIL_ADDRESS][PERSON_NAME][DOMAIN_NAME]" at bounding box center [905, 232] width 12 height 12
radio input "true"
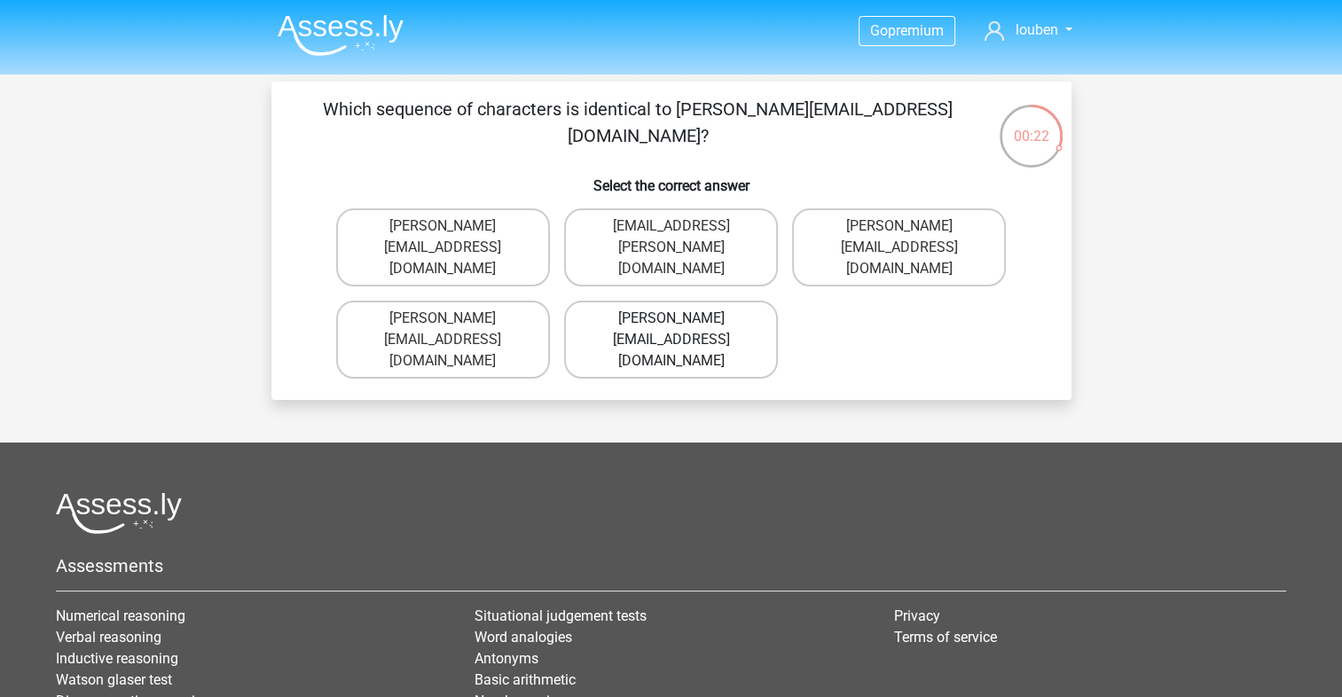
click at [692, 312] on label "[PERSON_NAME][EMAIL_ADDRESS][DOMAIN_NAME]" at bounding box center [671, 340] width 214 height 78
click at [682, 318] on input "[PERSON_NAME][EMAIL_ADDRESS][DOMAIN_NAME]" at bounding box center [677, 324] width 12 height 12
radio input "true"
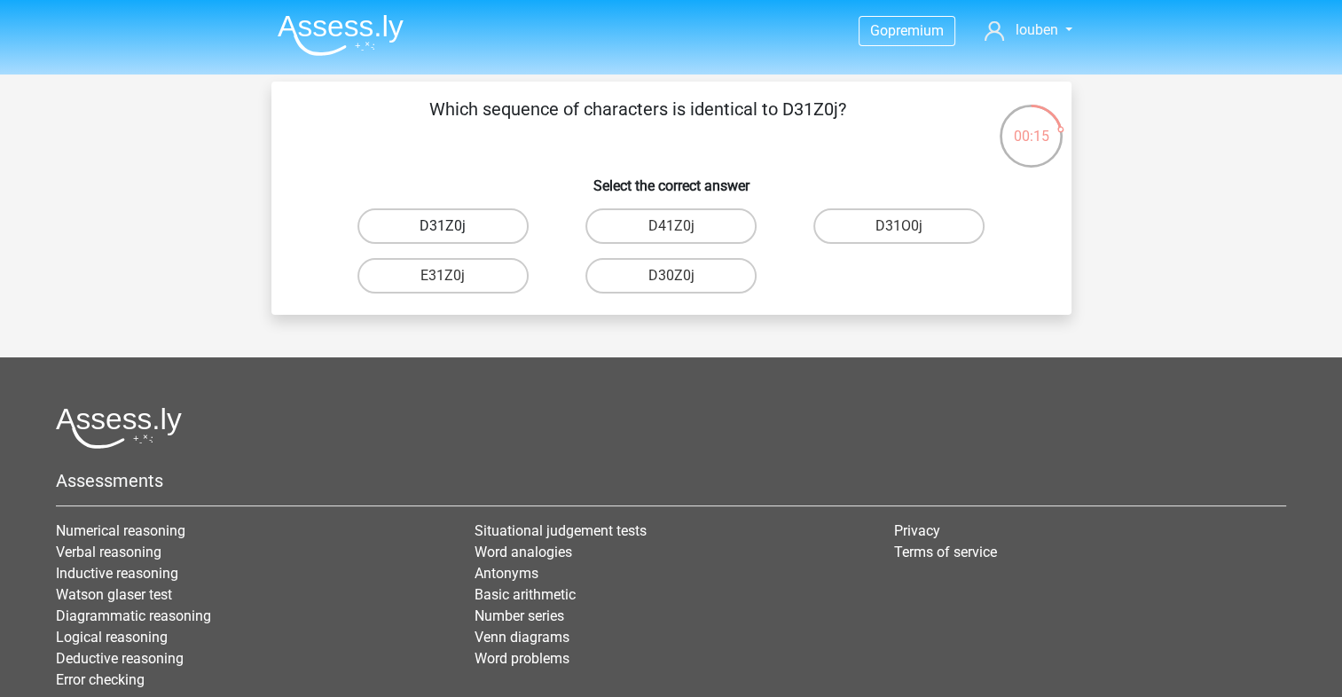
click at [479, 220] on label "D31Z0j" at bounding box center [442, 225] width 171 height 35
click at [454, 226] on input "D31Z0j" at bounding box center [449, 232] width 12 height 12
radio input "true"
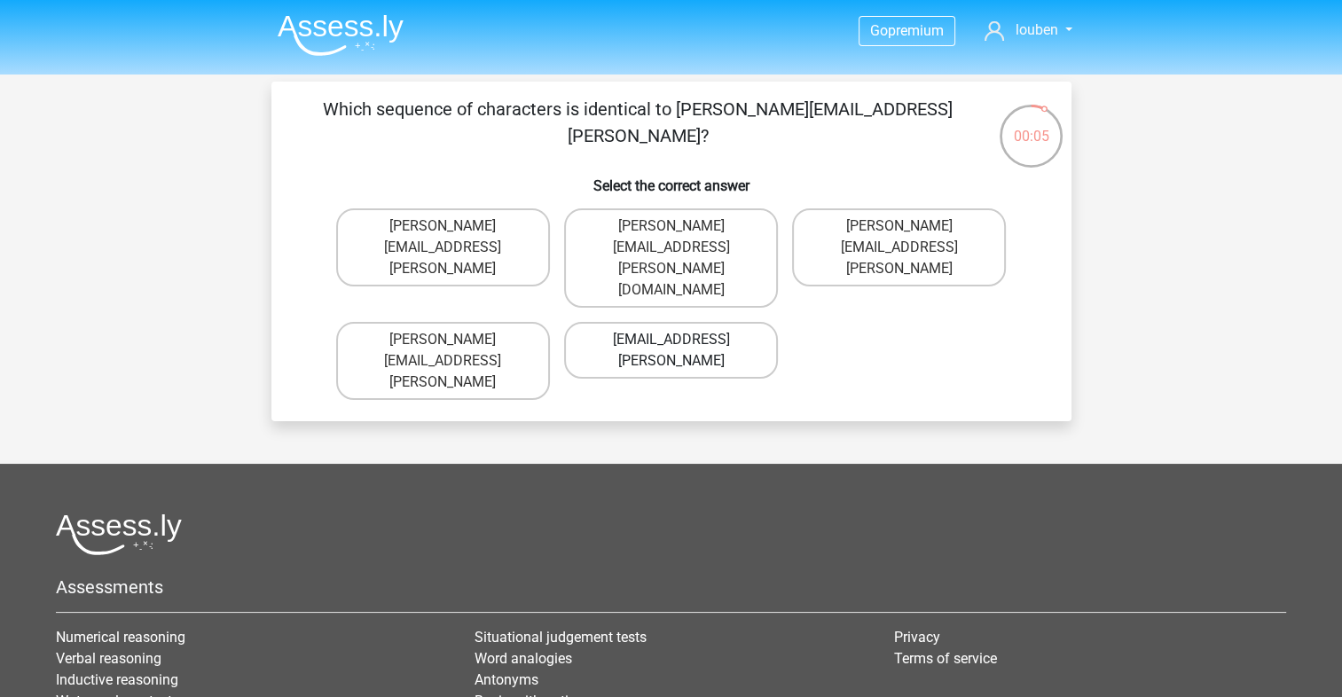
click at [734, 322] on label "[EMAIL_ADDRESS][PERSON_NAME]" at bounding box center [671, 350] width 214 height 57
click at [682, 340] on input "[EMAIL_ADDRESS][PERSON_NAME]" at bounding box center [677, 346] width 12 height 12
radio input "true"
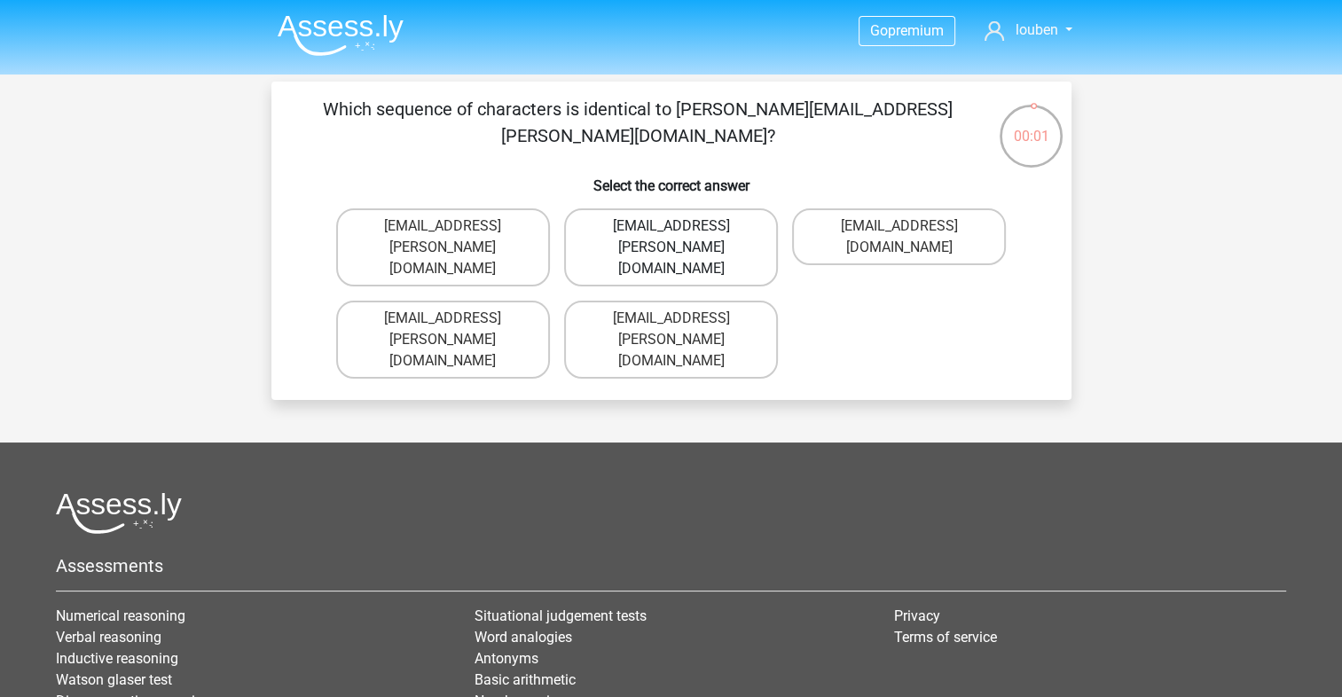
click at [621, 224] on label "Theo+Sadler@Gmail.uk.com" at bounding box center [671, 247] width 214 height 78
click at [671, 226] on input "Theo+Sadler@Gmail.uk.com" at bounding box center [677, 232] width 12 height 12
radio input "true"
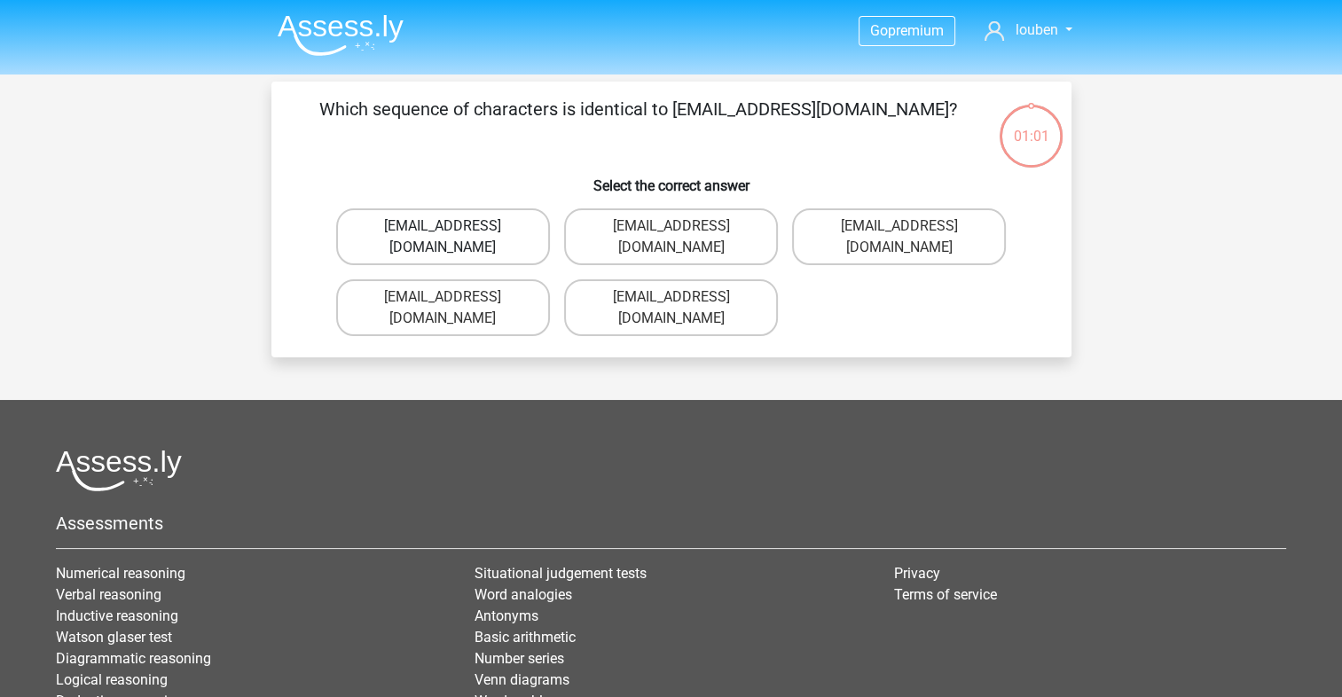
click at [475, 237] on label "[EMAIL_ADDRESS][DOMAIN_NAME]" at bounding box center [443, 236] width 214 height 57
click at [454, 237] on input "[EMAIL_ADDRESS][DOMAIN_NAME]" at bounding box center [449, 232] width 12 height 12
radio input "true"
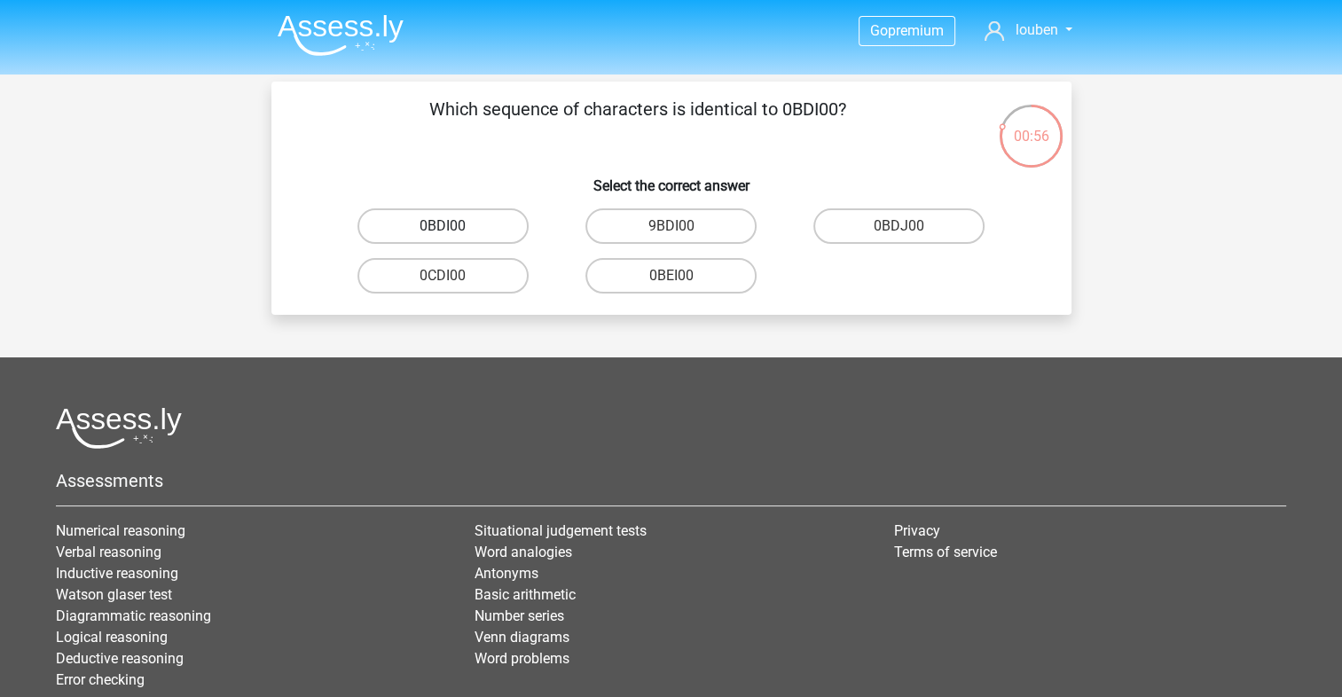
click at [463, 225] on label "0BDI00" at bounding box center [442, 225] width 171 height 35
click at [454, 226] on input "0BDI00" at bounding box center [449, 232] width 12 height 12
radio input "true"
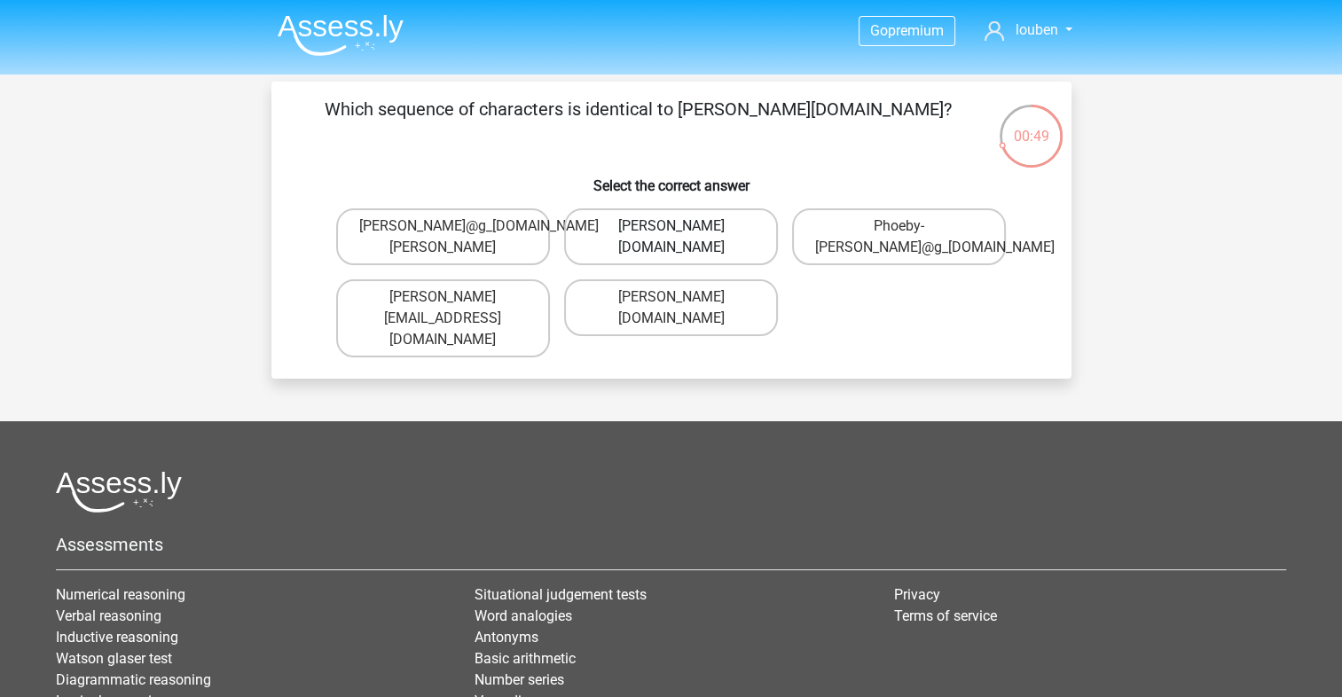
click at [745, 244] on label "Phoebe-Patterson@g_mail.gr" at bounding box center [671, 236] width 214 height 57
click at [682, 238] on input "Phoebe-Patterson@g_mail.gr" at bounding box center [677, 232] width 12 height 12
radio input "true"
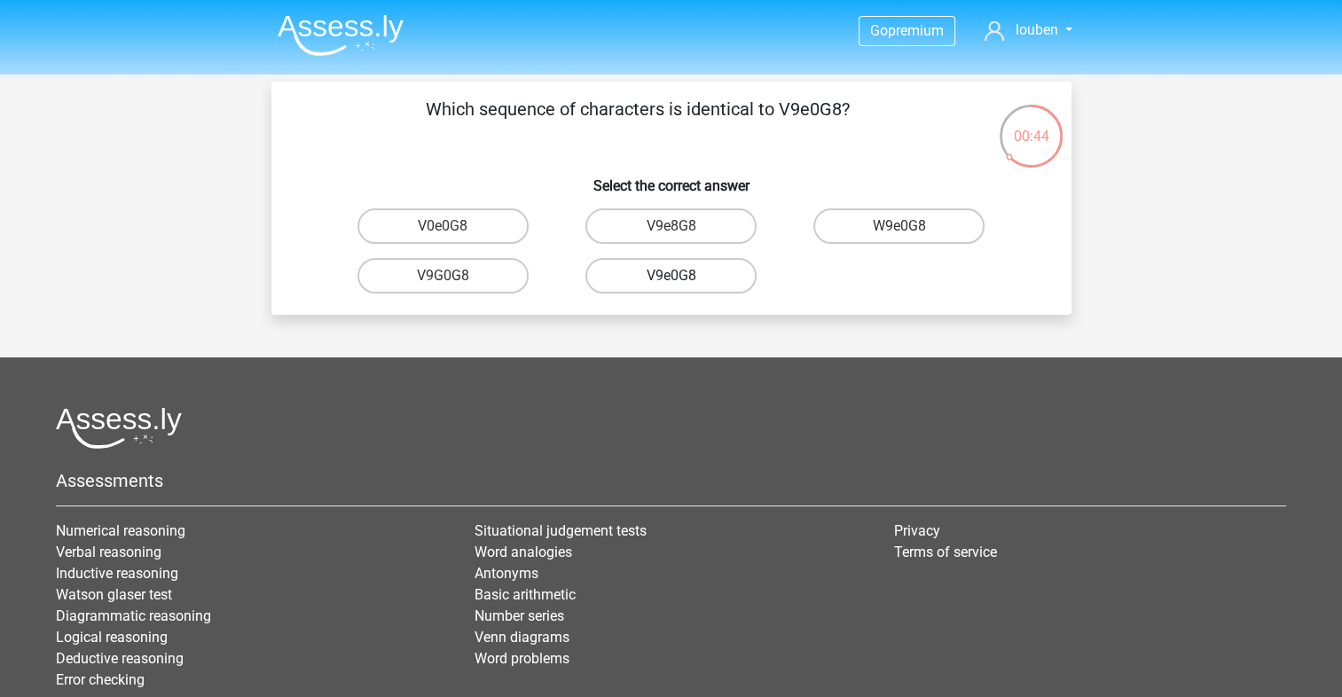
click at [650, 274] on label "V9e0G8" at bounding box center [670, 275] width 171 height 35
click at [671, 276] on input "V9e0G8" at bounding box center [677, 282] width 12 height 12
radio input "true"
click at [486, 273] on label "91051S" at bounding box center [442, 275] width 171 height 35
click at [454, 276] on input "91051S" at bounding box center [449, 282] width 12 height 12
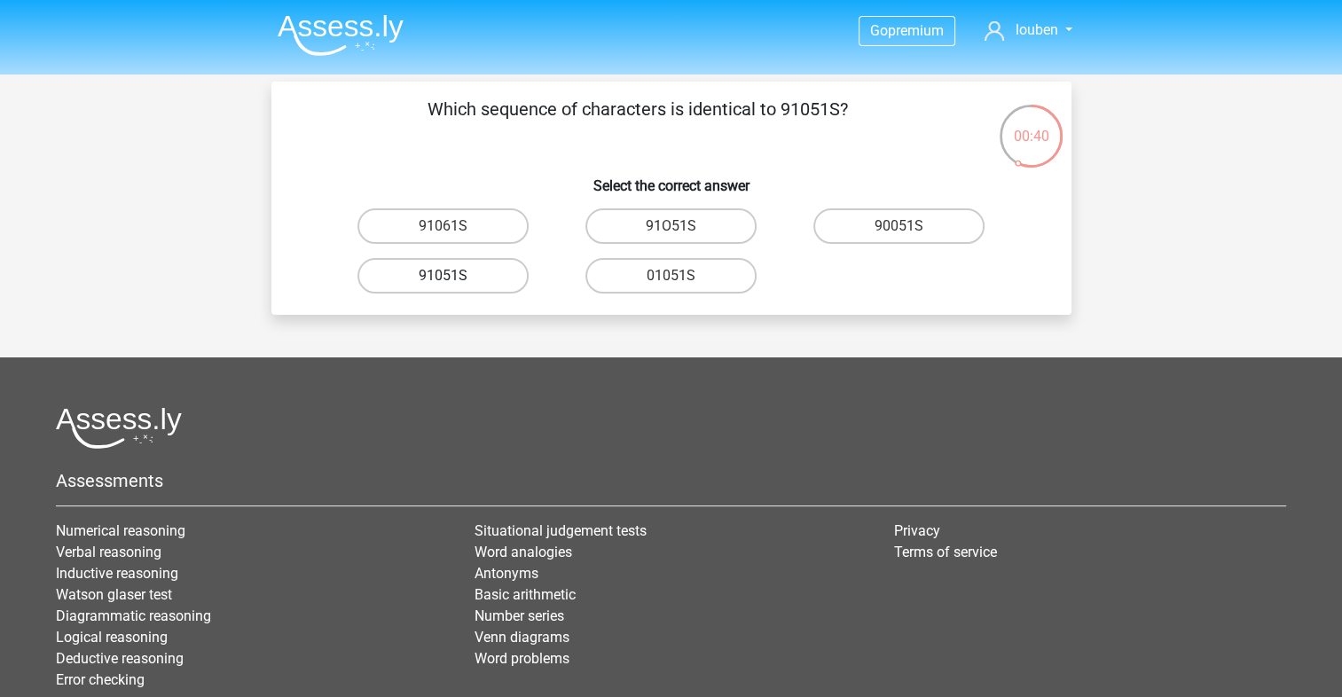
radio input "true"
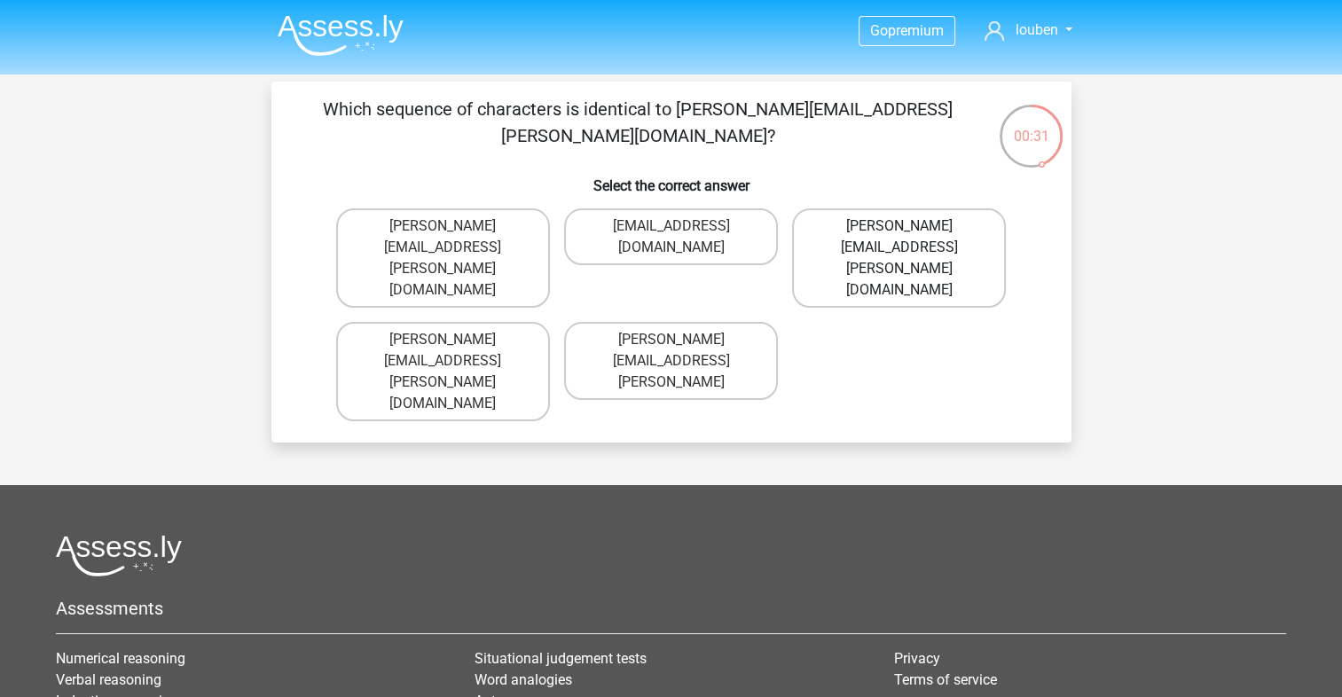
click at [865, 233] on label "Connor.Paterson@mailme.com" at bounding box center [899, 257] width 214 height 99
click at [899, 233] on input "Connor.Paterson@mailme.com" at bounding box center [905, 232] width 12 height 12
radio input "true"
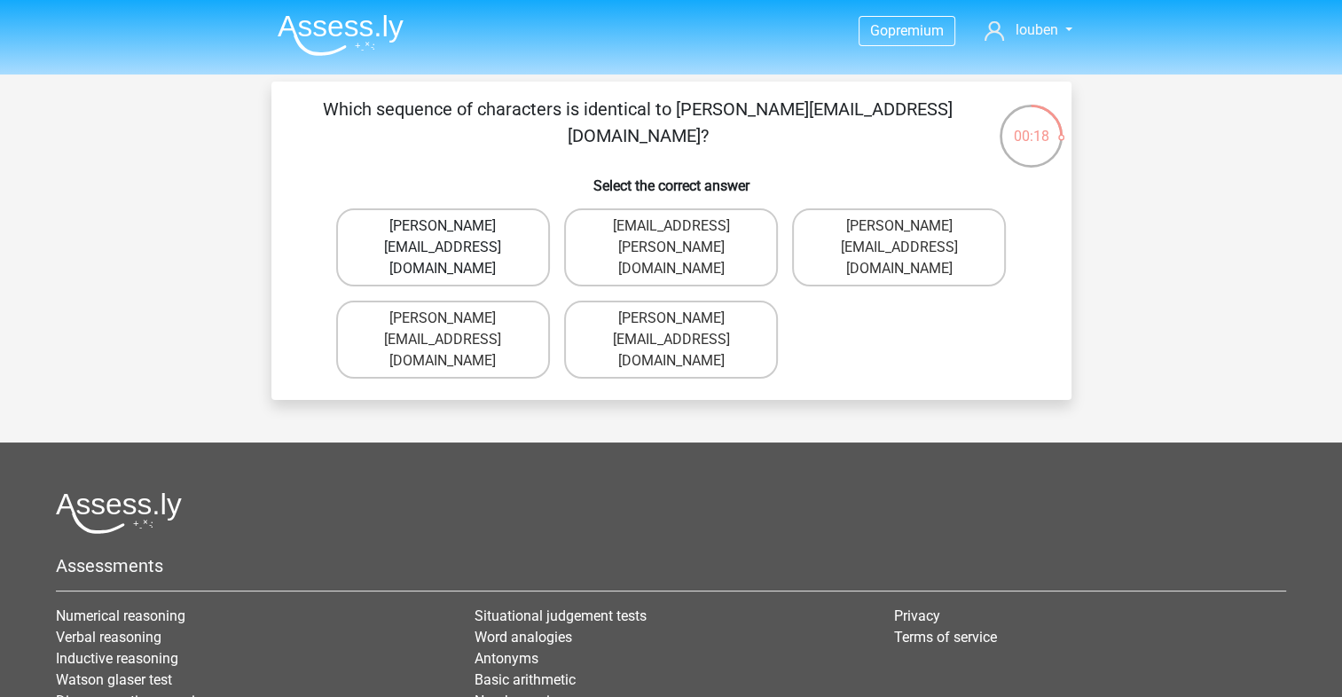
click at [438, 242] on label "Ava-Carroll@mailme.uk.com" at bounding box center [443, 247] width 214 height 78
click at [443, 238] on input "Ava-Carroll@mailme.uk.com" at bounding box center [449, 232] width 12 height 12
radio input "true"
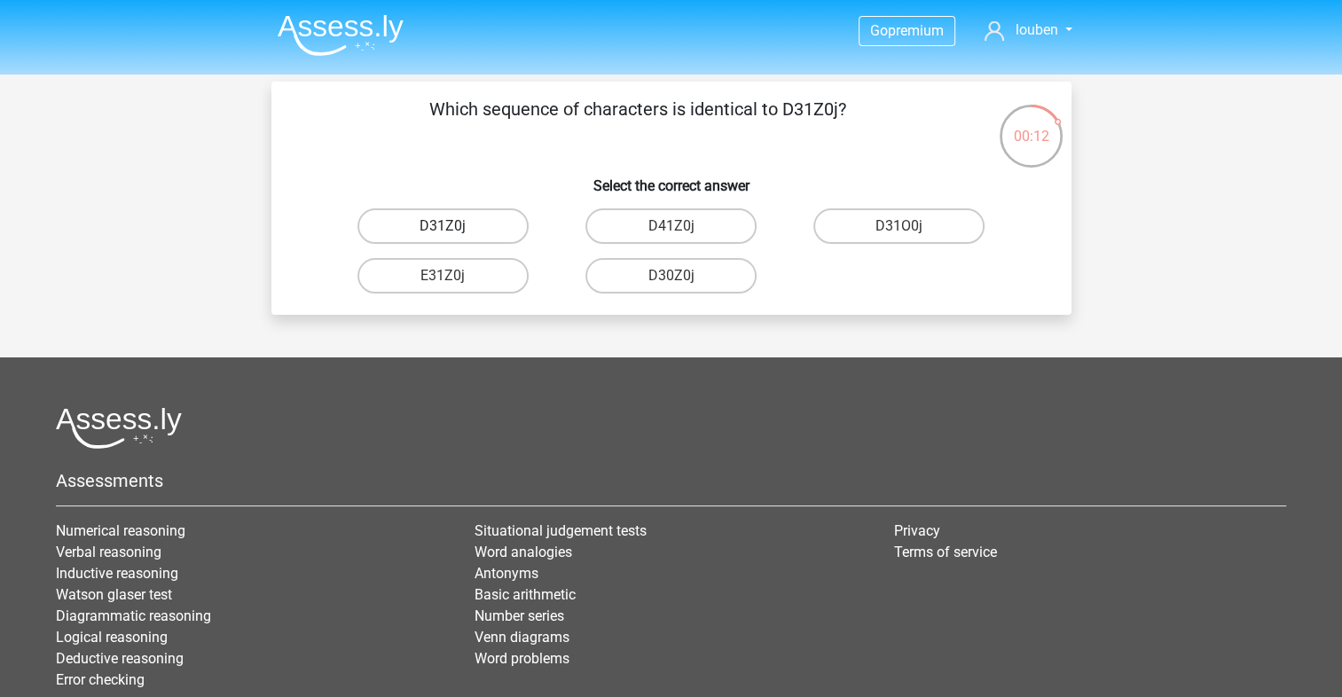
click at [484, 236] on label "D31Z0j" at bounding box center [442, 225] width 171 height 35
click at [454, 236] on input "D31Z0j" at bounding box center [449, 232] width 12 height 12
radio input "true"
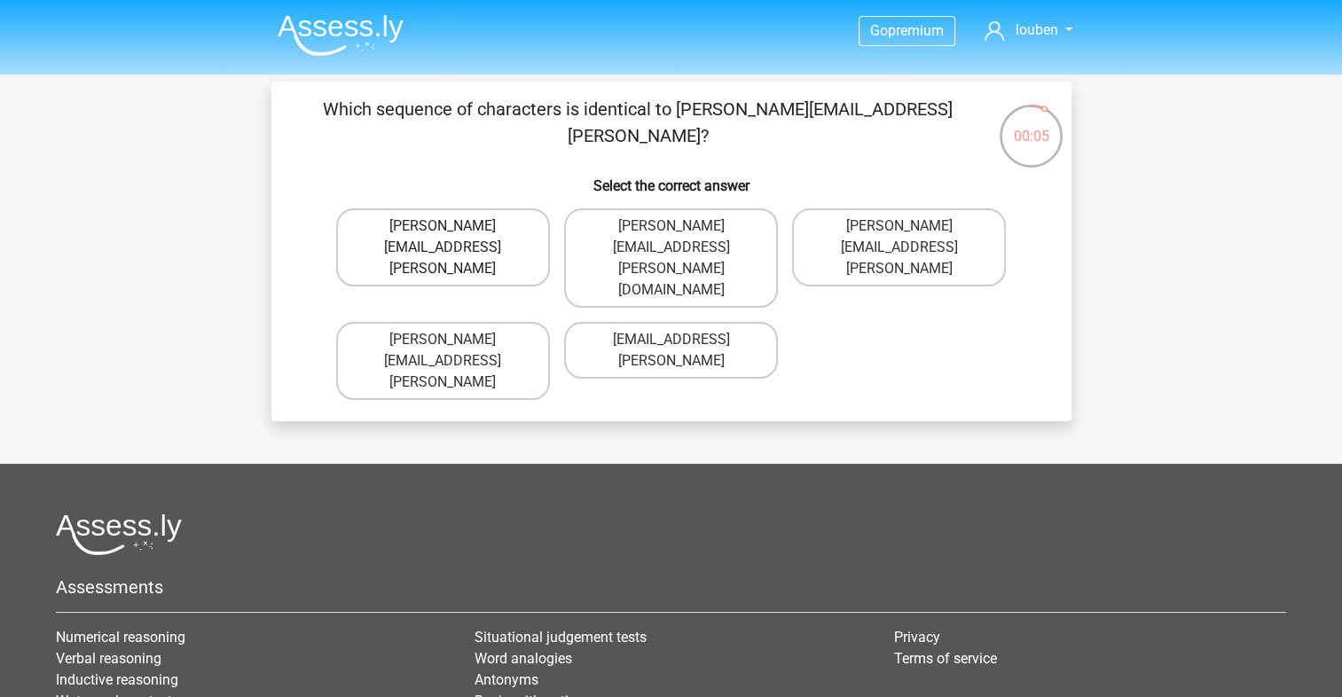
click at [504, 232] on label "Arthur.Bradly@mailme.coo" at bounding box center [443, 247] width 214 height 78
click at [454, 232] on input "Arthur.Bradly@mailme.coo" at bounding box center [449, 232] width 12 height 12
radio input "true"
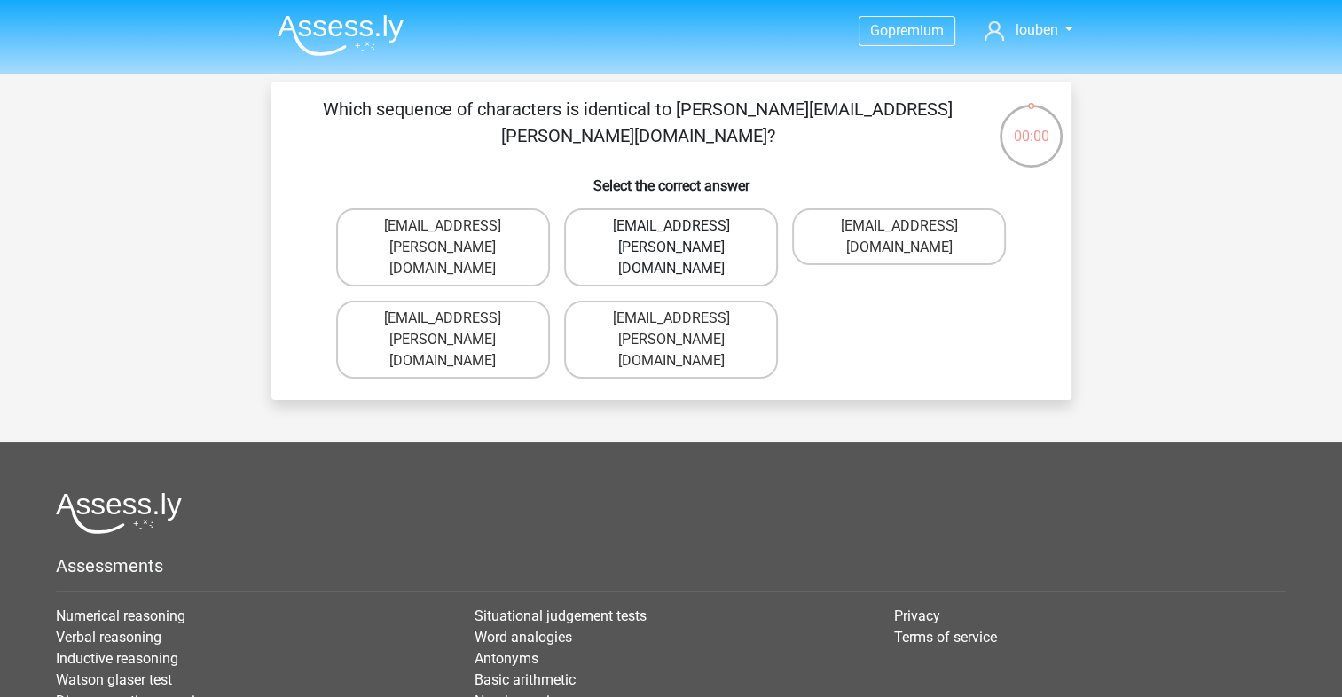
click at [706, 231] on label "Theo+Sadler@Gmail.uk.com" at bounding box center [671, 247] width 214 height 78
click at [682, 231] on input "Theo+Sadler@Gmail.uk.com" at bounding box center [677, 232] width 12 height 12
radio input "true"
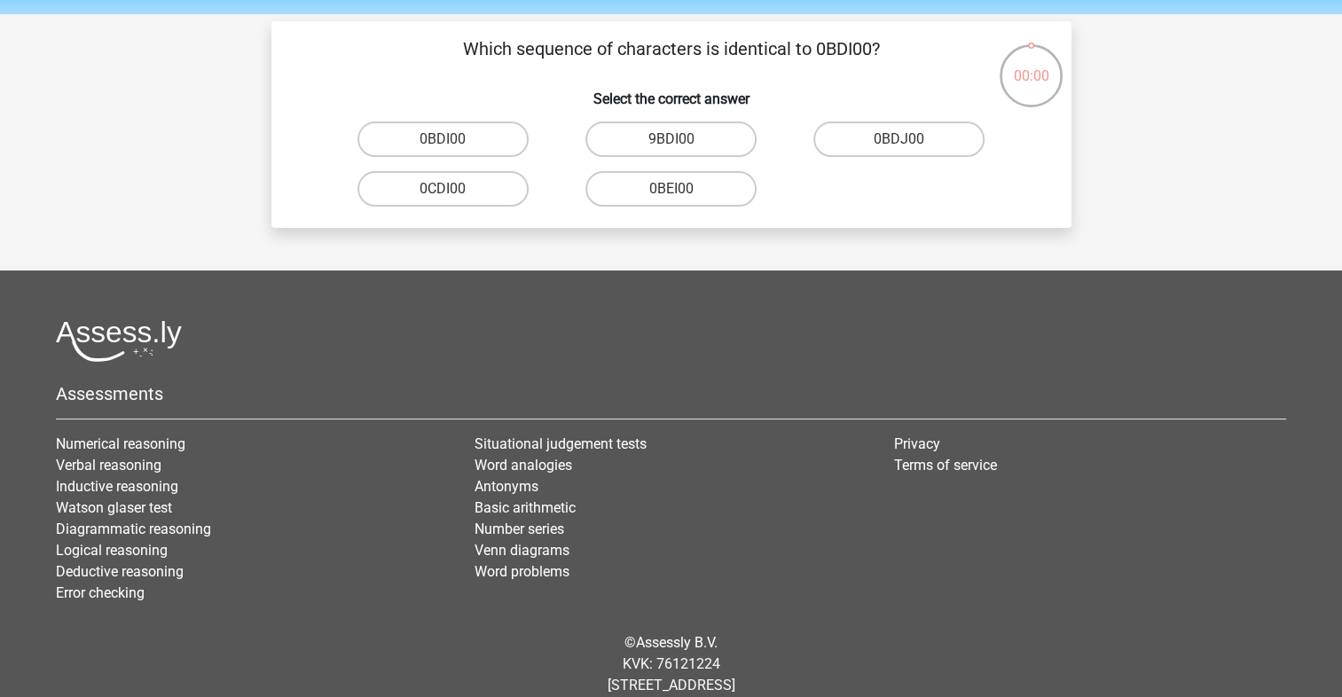
scroll to position [82, 0]
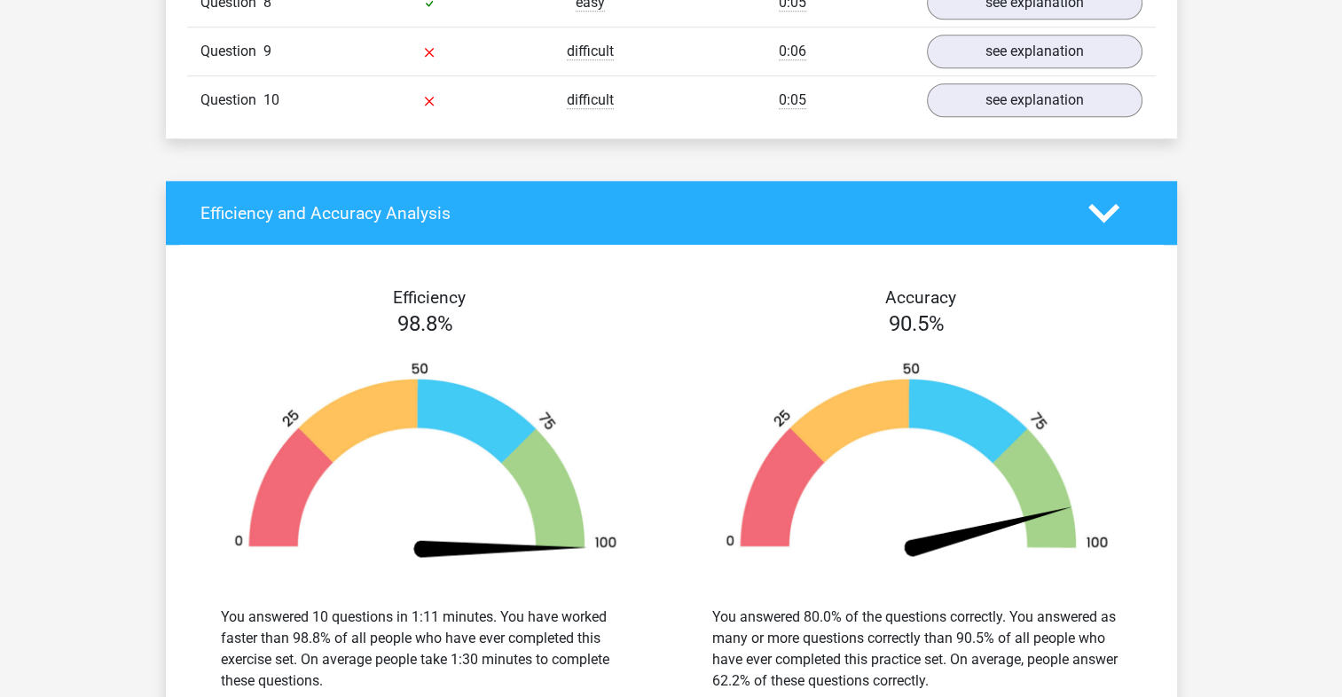
scroll to position [1855, 0]
